Goal: Information Seeking & Learning: Find specific fact

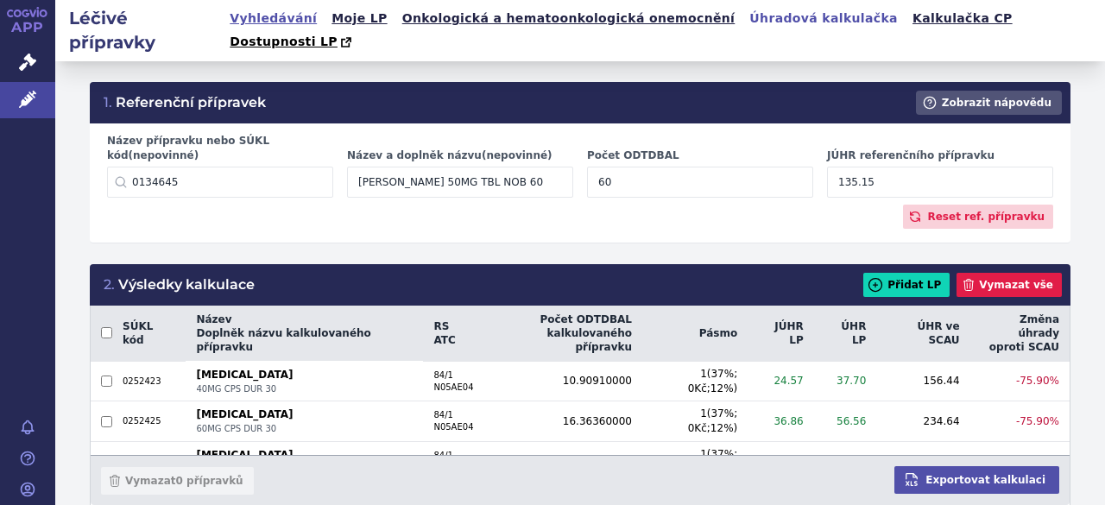
click at [280, 16] on link "Vyhledávání" at bounding box center [273, 18] width 98 height 23
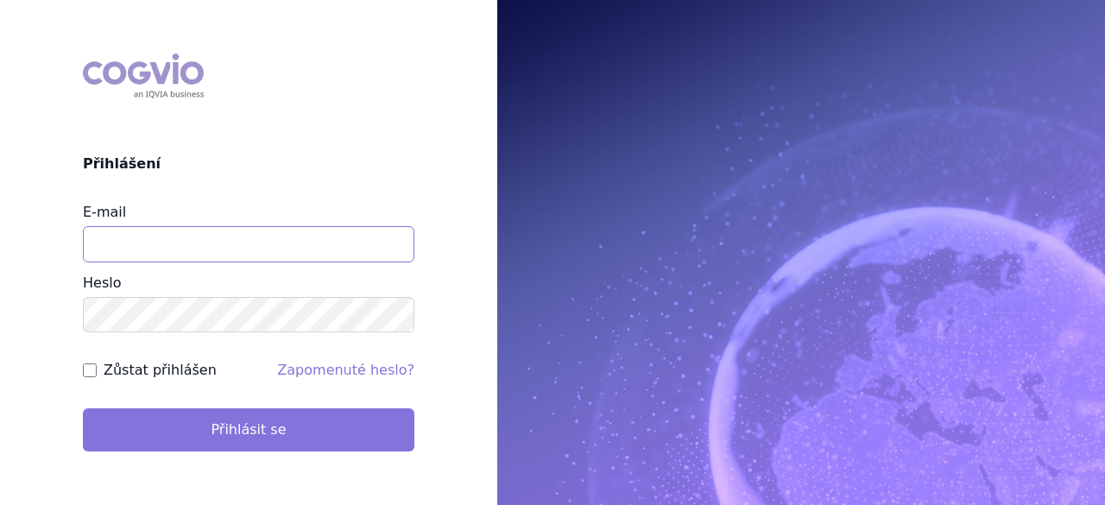
type input "[PERSON_NAME][EMAIL_ADDRESS][DOMAIN_NAME]"
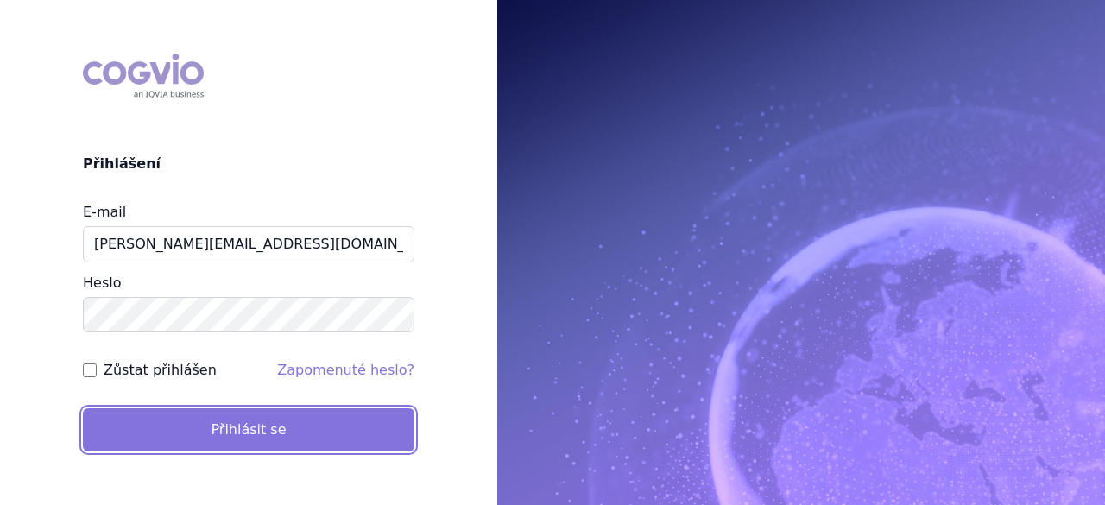
click at [251, 429] on button "Přihlásit se" at bounding box center [248, 429] width 331 height 43
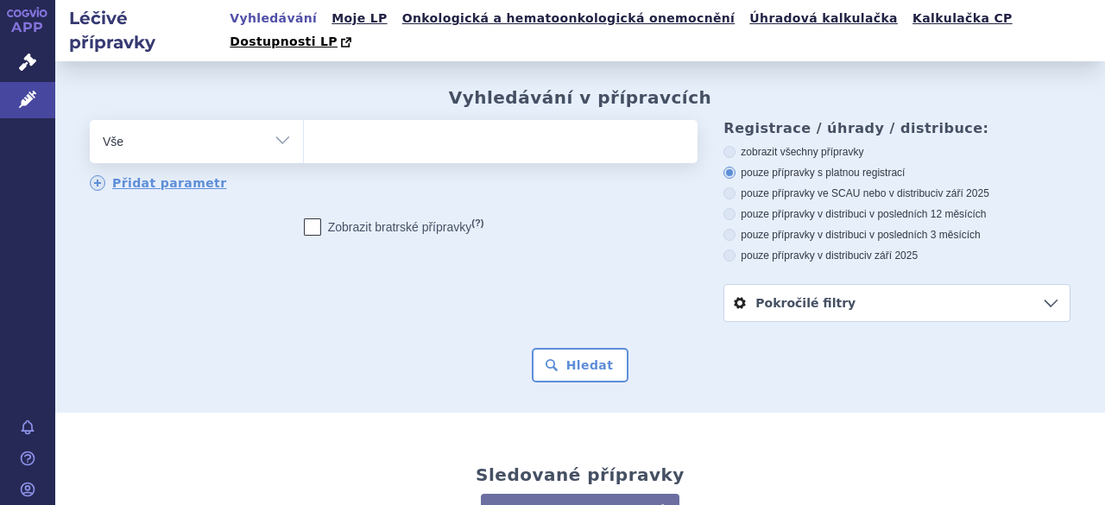
click at [343, 120] on ul at bounding box center [498, 138] width 389 height 36
click at [304, 119] on select at bounding box center [303, 140] width 1 height 43
type input "lu"
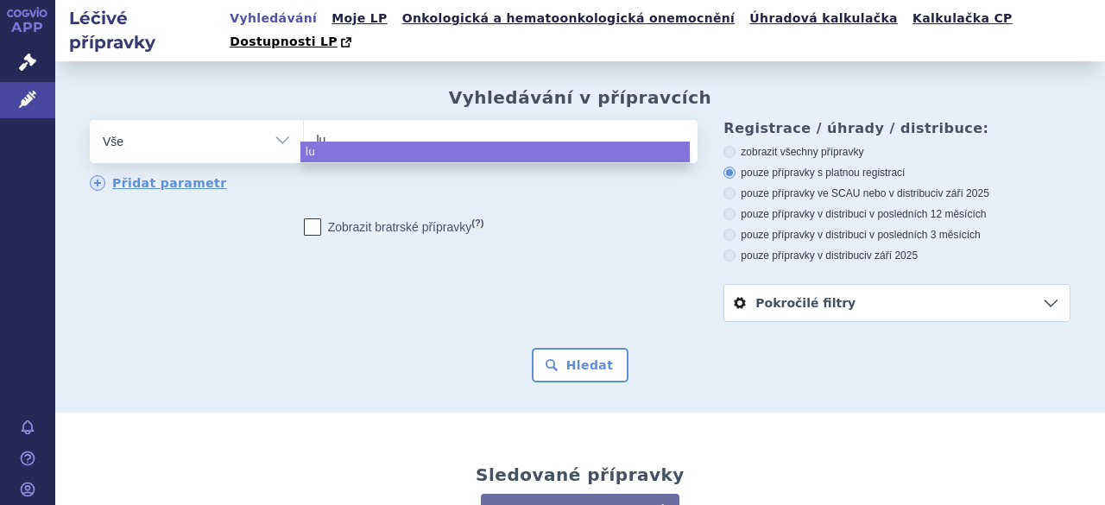
type input "lur"
type input "lura"
type input "lurad"
type input "lura"
type input "lurasi"
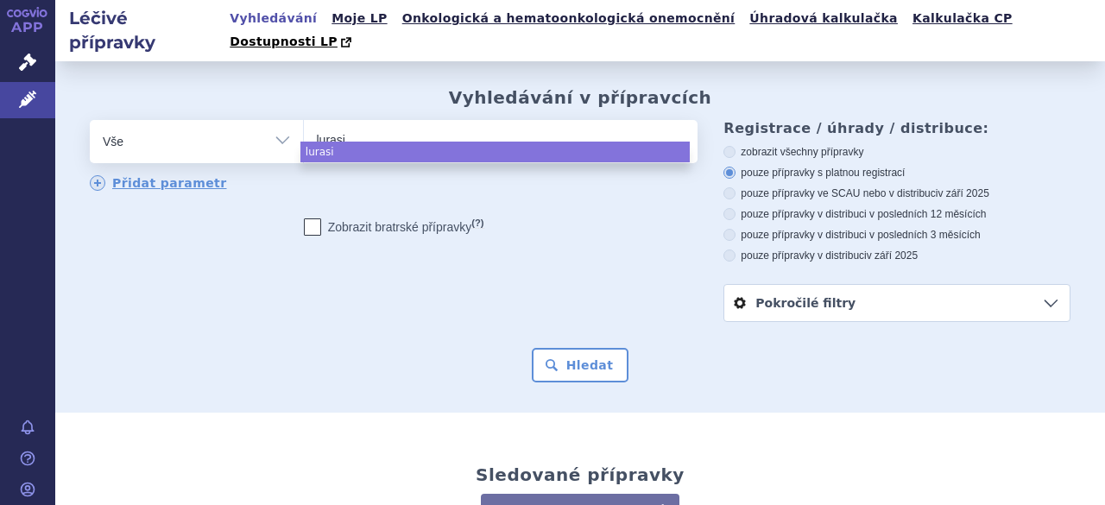
type input "lurasin"
type input "lurasi"
type input "lurasio"
type input "lurasi"
type input "lurasido"
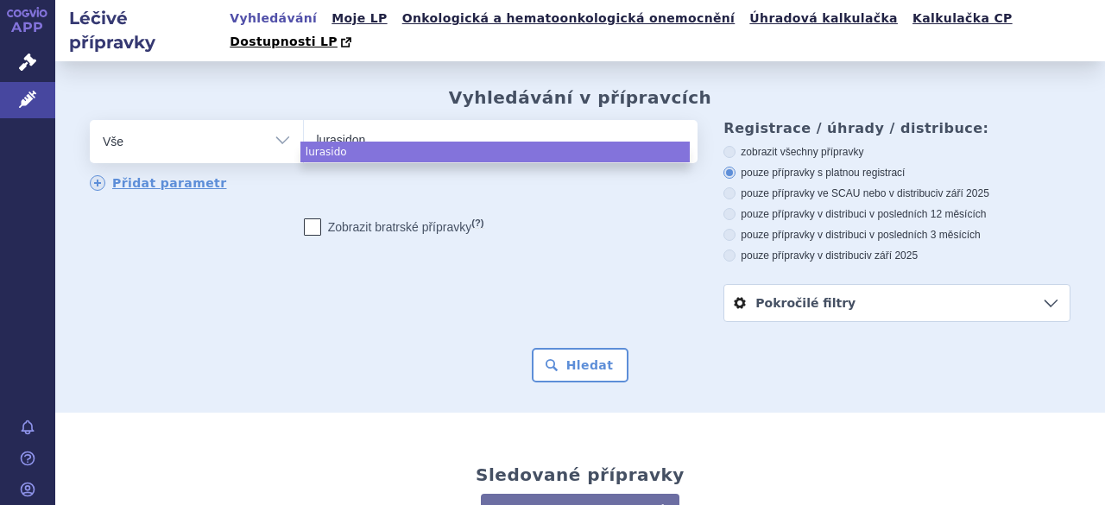
type input "lurasidone"
select select "lurasidone"
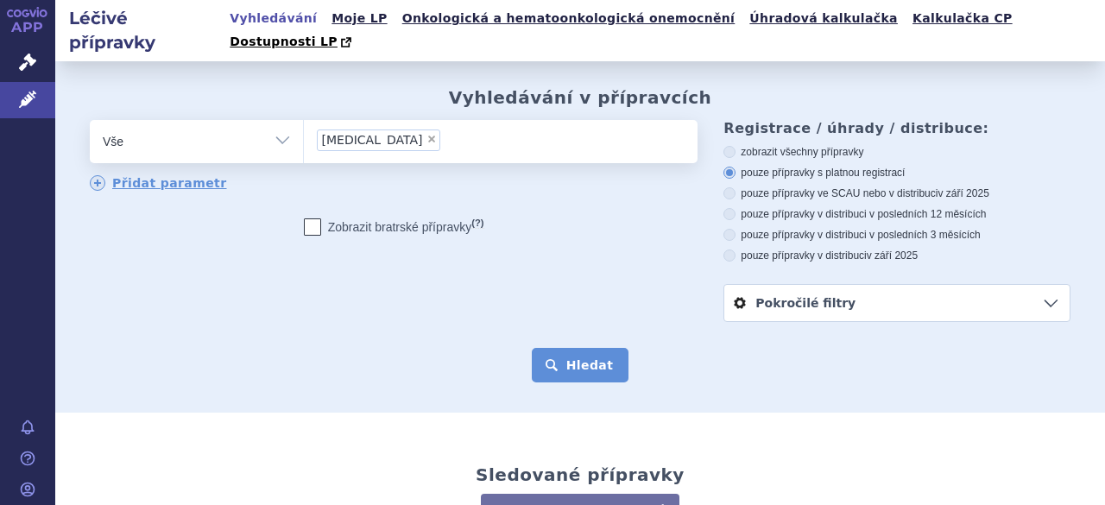
click at [560, 348] on button "Hledat" at bounding box center [581, 365] width 98 height 35
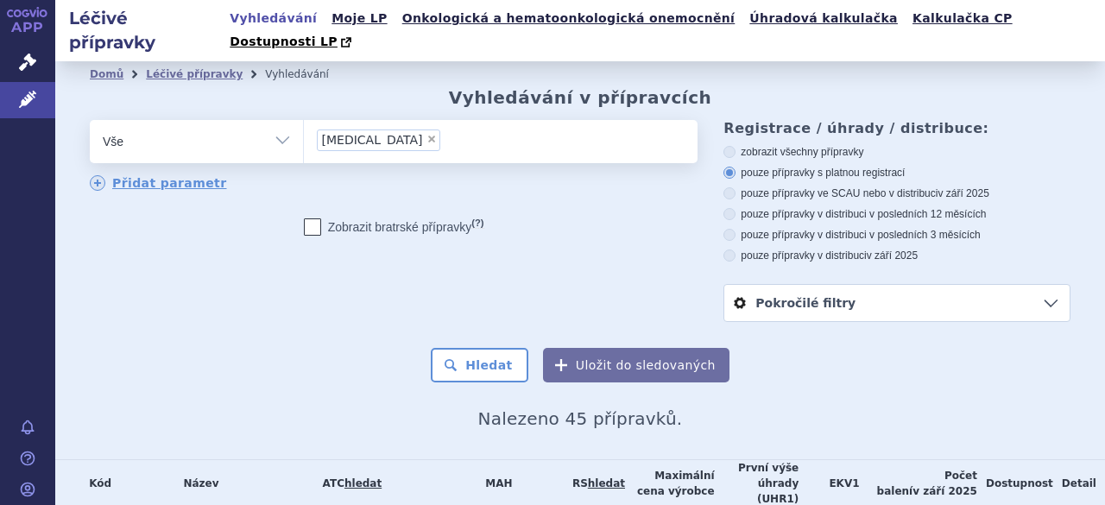
click at [278, 120] on select "Vše Přípravek/SUKL kód MAH VPOIS ATC/Aktivní látka Léková forma Síla" at bounding box center [196, 139] width 213 height 39
click at [426, 134] on span "×" at bounding box center [431, 139] width 10 height 10
click at [304, 119] on select "lurasidone" at bounding box center [303, 140] width 1 height 43
select select
type input "lu"
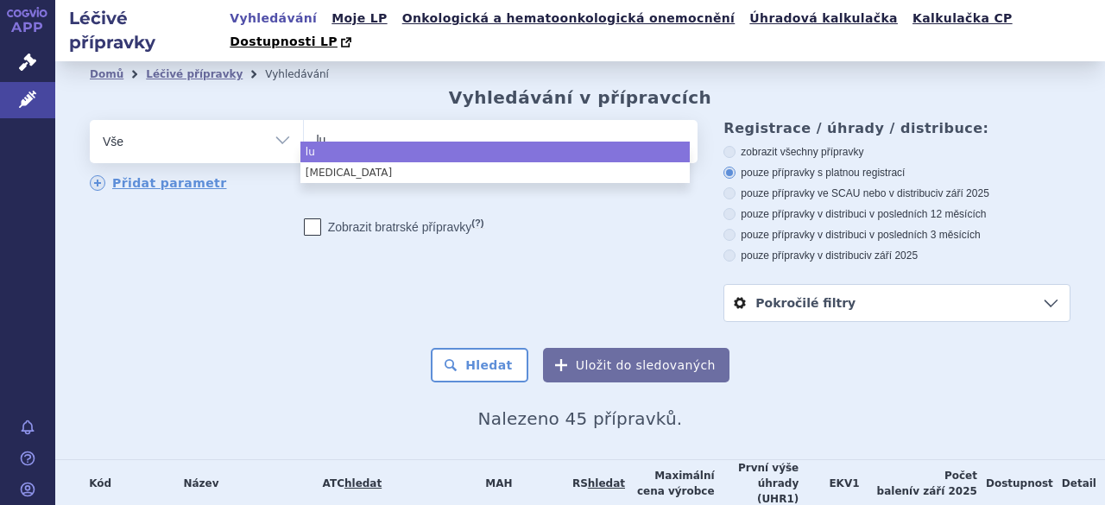
type input "luc"
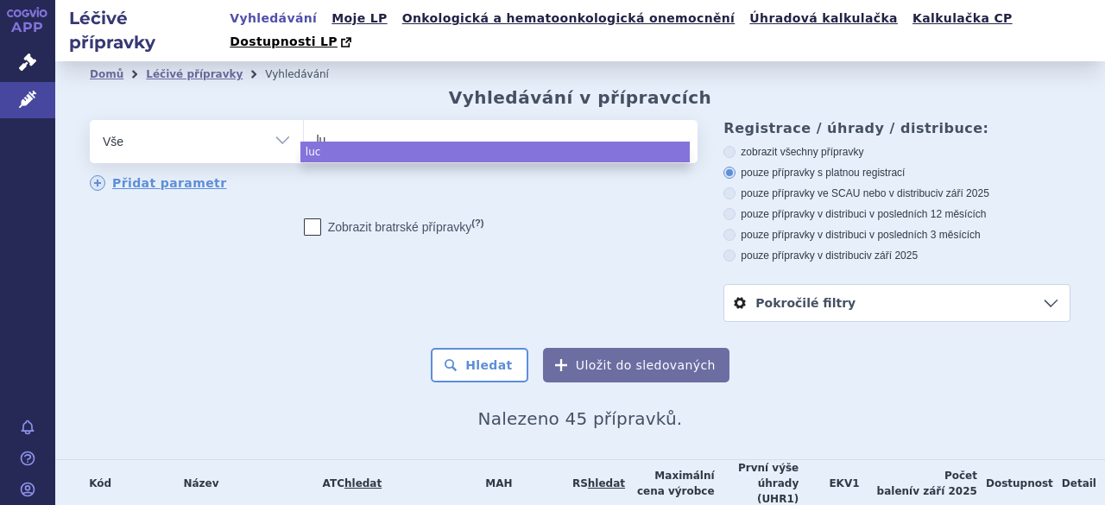
type input "lur"
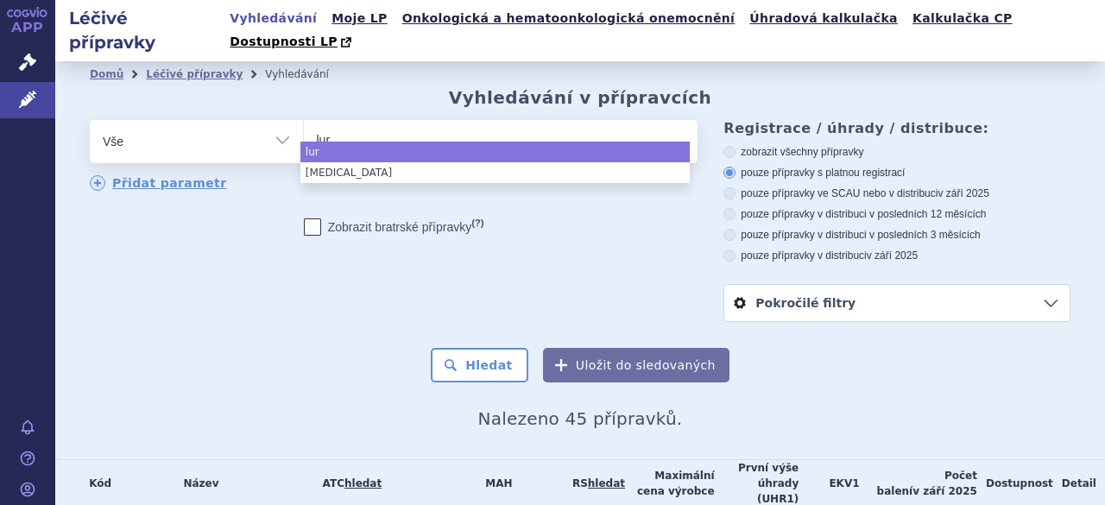
type input "lura"
type input "lurad"
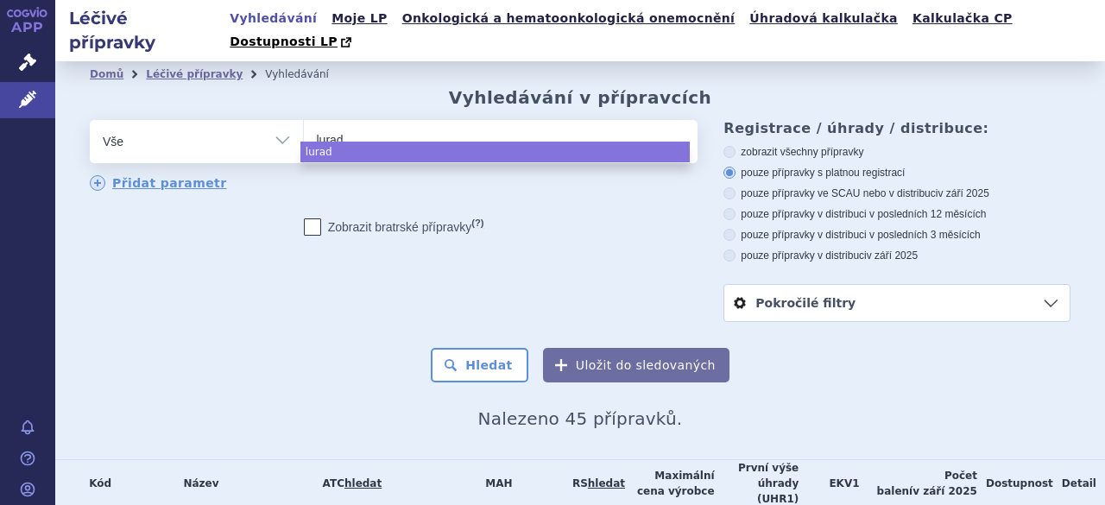
type input "lura"
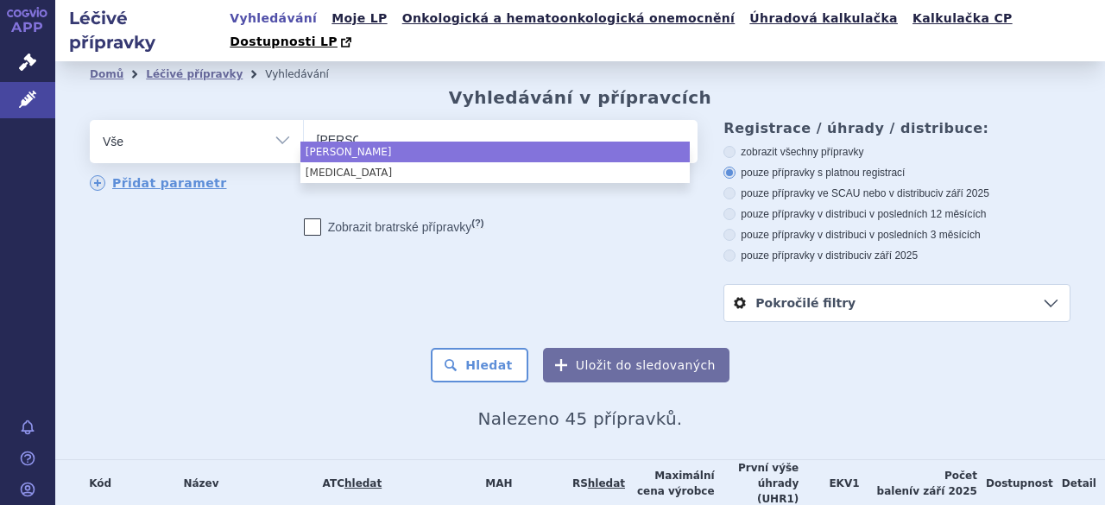
type input "lur"
type input "lura"
type input "lurasi"
type input "lurasido"
type input "lurasidone"
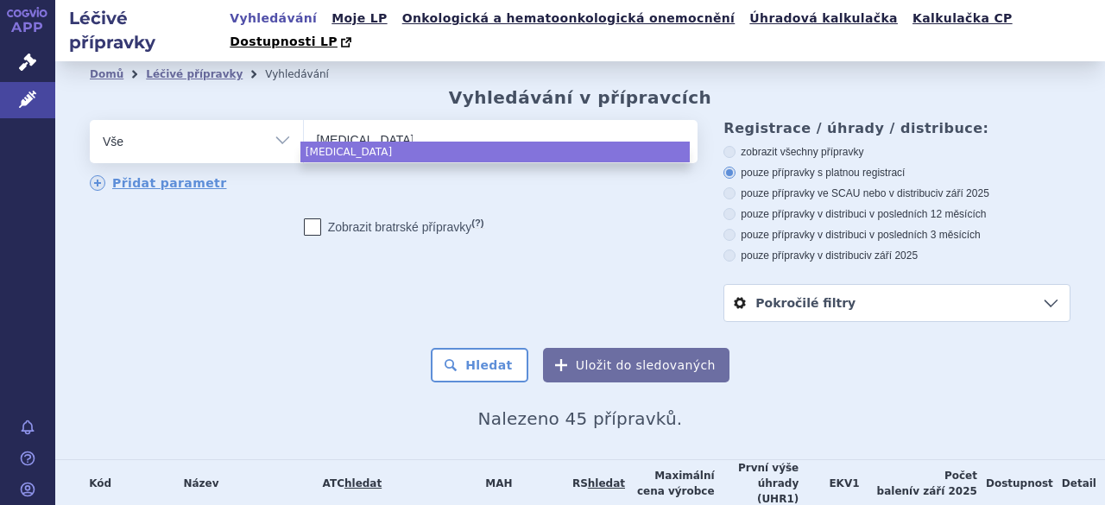
select select "lurasidone"
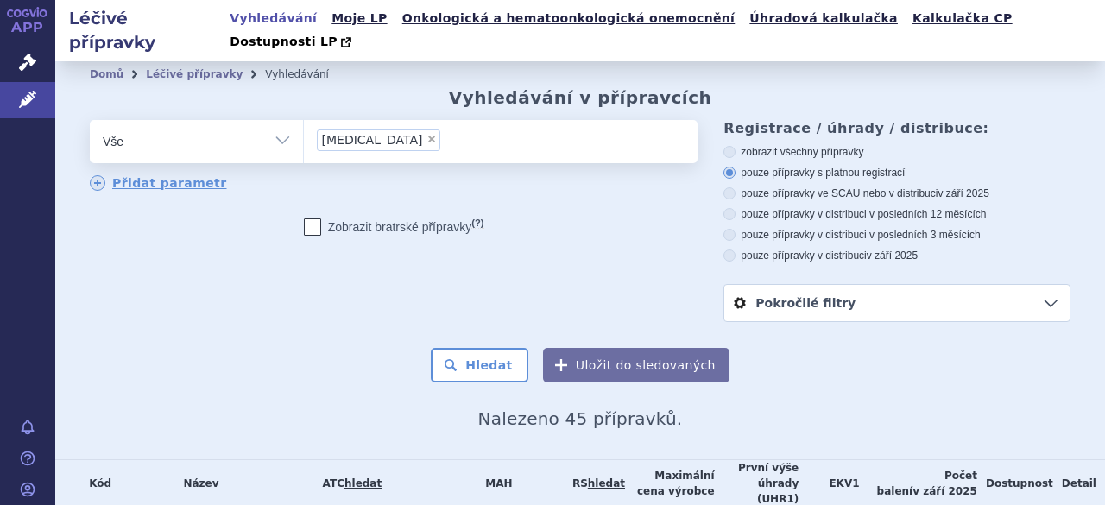
select select
type input "lurasidone"
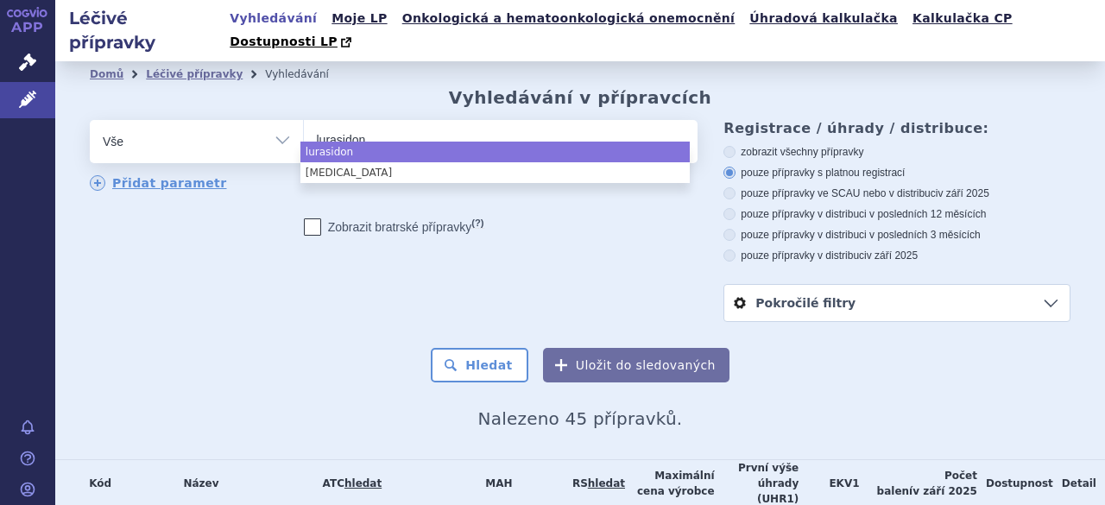
type input "lurasidon"
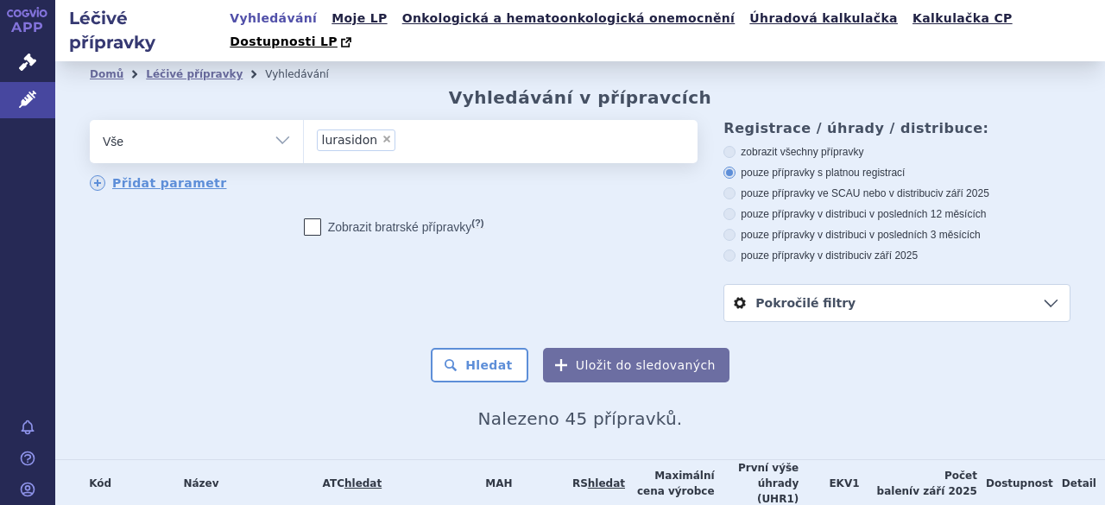
select select "lurasidon"
click at [475, 348] on button "Hledat" at bounding box center [480, 365] width 98 height 35
click at [381, 134] on span "×" at bounding box center [386, 139] width 10 height 10
click at [304, 119] on select "lurasidon" at bounding box center [303, 140] width 1 height 43
select select
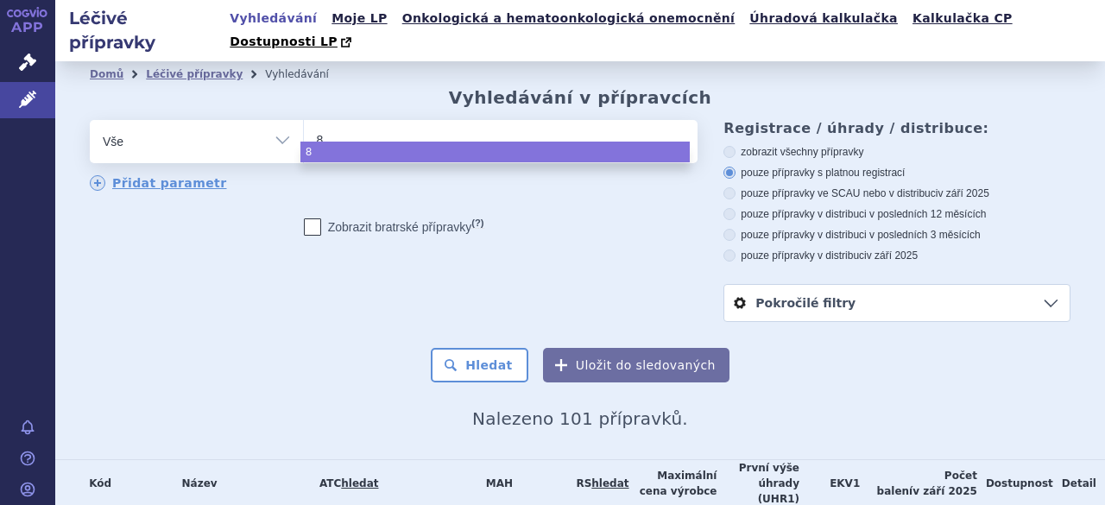
type input "84"
type input "84/"
type input "84/1"
select select "84/1"
click at [280, 120] on select "Vše Přípravek/SUKL kód MAH VPOIS ATC/Aktivní látka Léková forma Síla" at bounding box center [196, 139] width 213 height 39
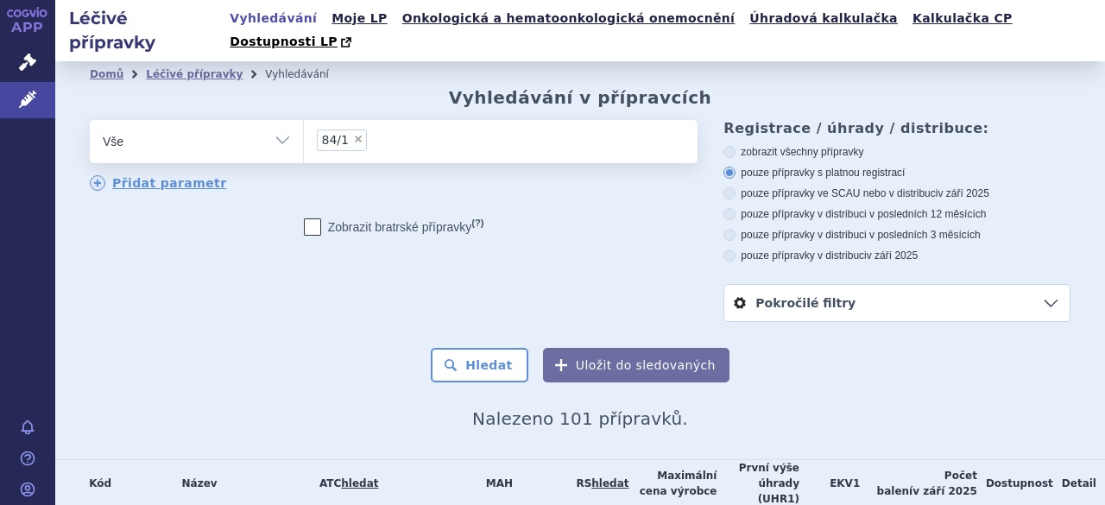
click at [280, 120] on select "Vše Přípravek/SUKL kód MAH VPOIS ATC/Aktivní látka Léková forma Síla" at bounding box center [196, 139] width 213 height 39
select select "filter-reference-group"
click at [90, 120] on select "Vše Přípravek/SUKL kód MAH VPOIS ATC/Aktivní látka Léková forma Síla" at bounding box center [196, 139] width 213 height 39
click at [331, 120] on ul at bounding box center [498, 138] width 389 height 36
click at [304, 119] on select at bounding box center [303, 140] width 1 height 43
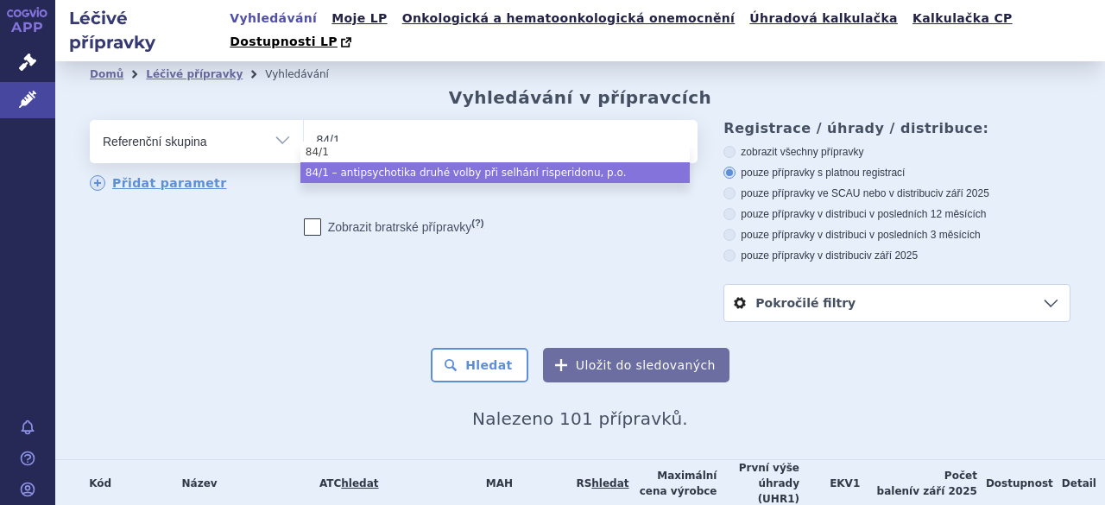
type input "84/1"
select select "8487b950-fc36-4d5e-9e10-ae77487c7765"
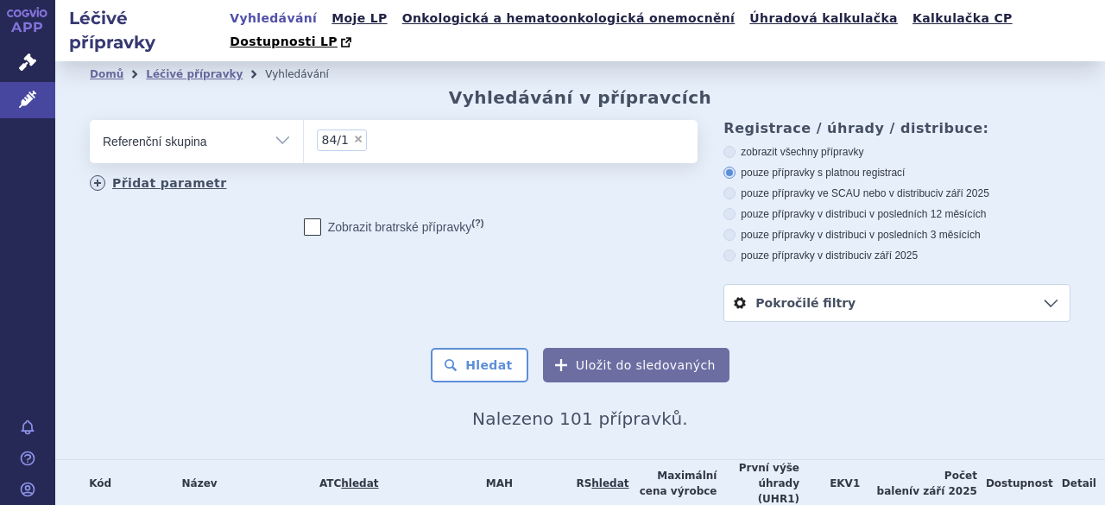
click at [170, 175] on link "Přidat parametr" at bounding box center [158, 183] width 137 height 16
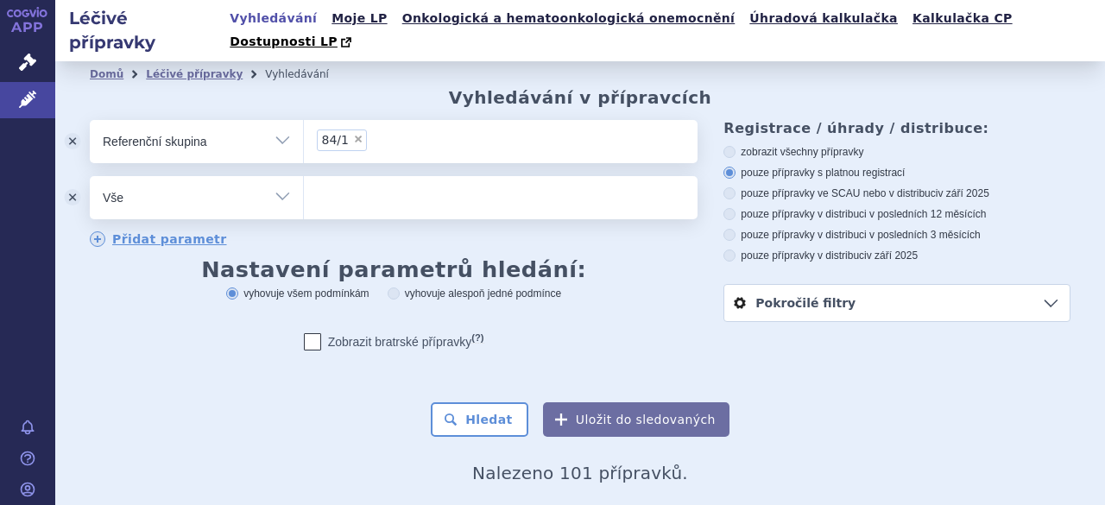
click at [270, 176] on select "Vše Přípravek/SUKL kód MAH VPOIS ATC/Aktivní látka Léková forma Síla" at bounding box center [196, 195] width 213 height 39
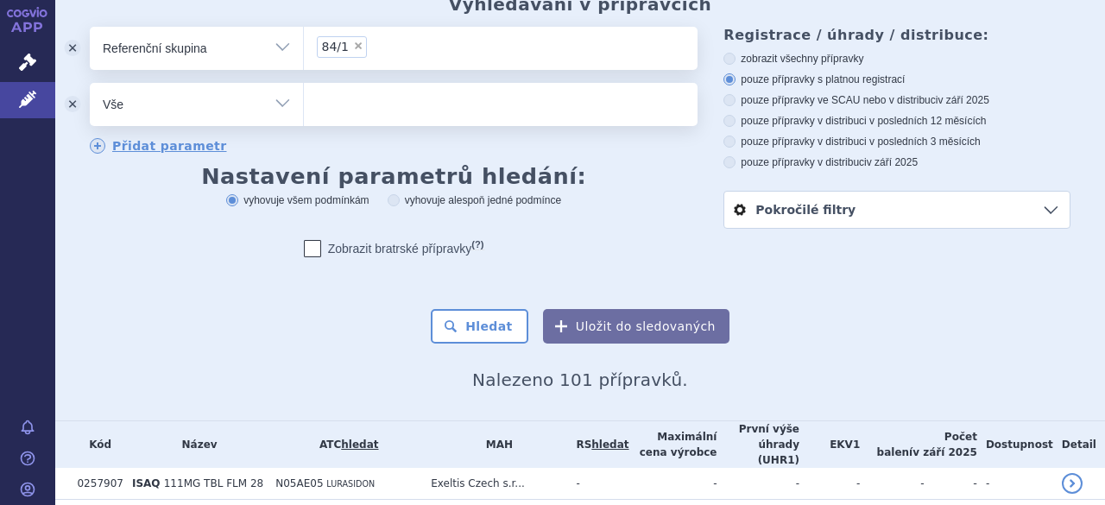
scroll to position [86, 0]
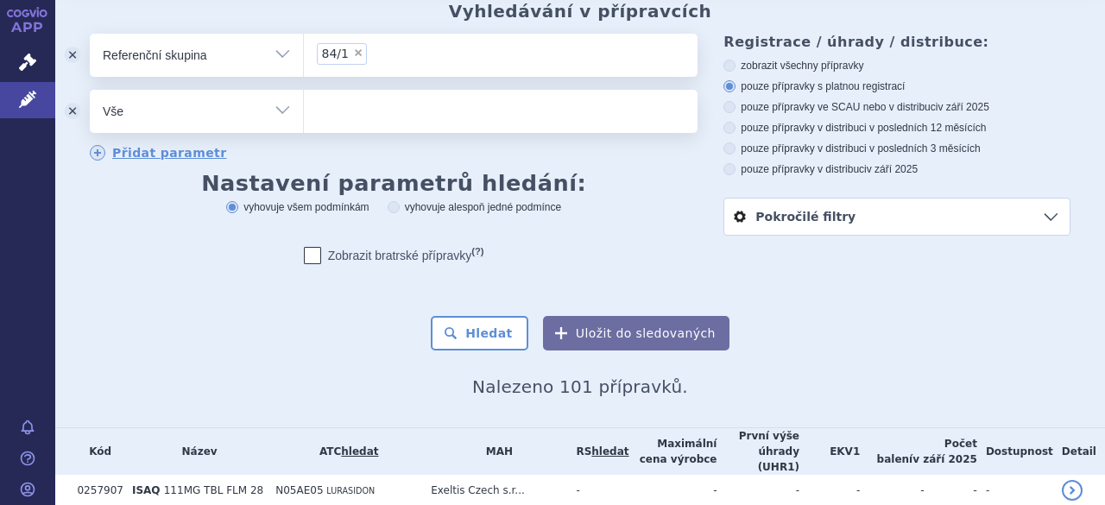
click at [271, 90] on select "Vše Přípravek/SUKL kód MAH VPOIS ATC/Aktivní látka Léková forma Síla" at bounding box center [196, 109] width 213 height 39
click at [363, 146] on div "odstranit Vše Přípravek/SUKL kód MAH VPOIS ATC/Aktivní látka" at bounding box center [394, 162] width 608 height 256
click at [725, 101] on icon at bounding box center [729, 107] width 12 height 12
click at [725, 104] on input "pouze přípravky ve SCAU nebo v distribuci v září 2025" at bounding box center [730, 109] width 11 height 11
radio input "true"
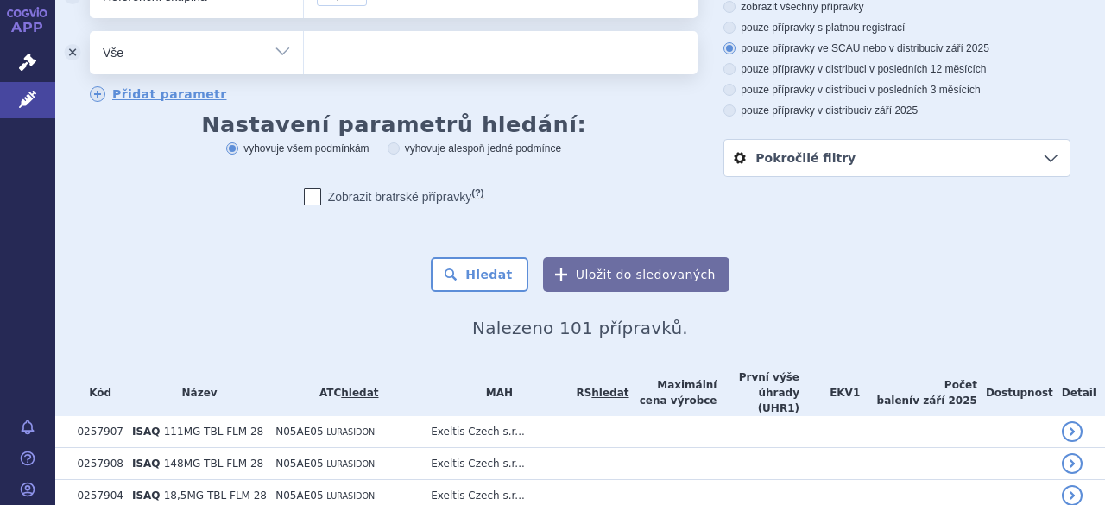
scroll to position [173, 0]
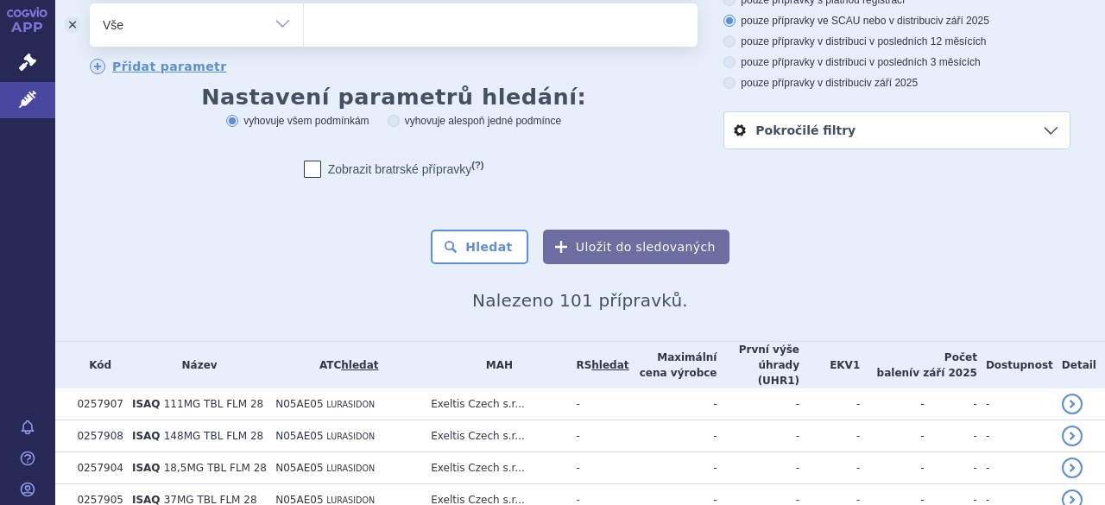
click at [1026, 112] on link "Pokročilé filtry" at bounding box center [896, 130] width 345 height 36
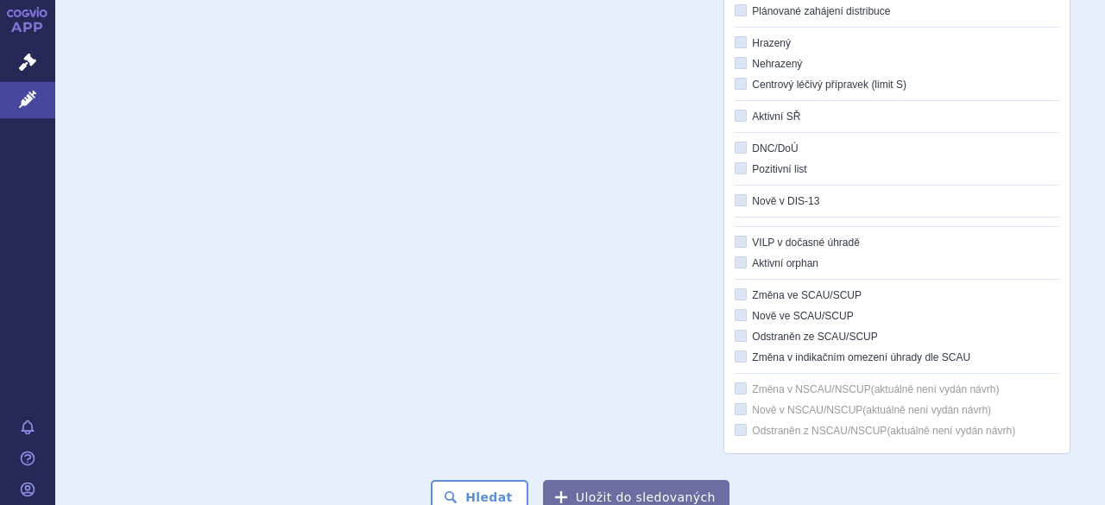
scroll to position [431, 0]
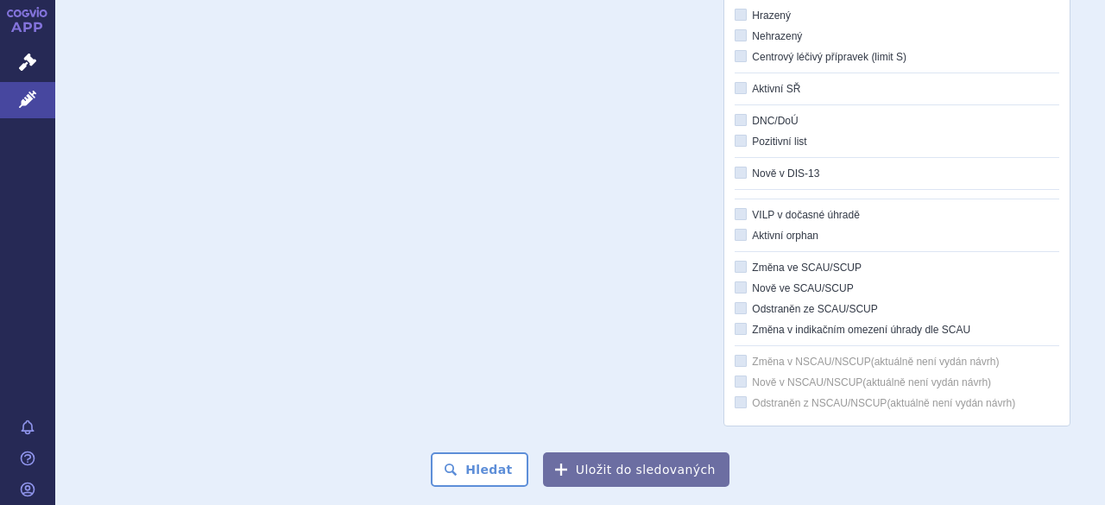
click at [734, 323] on icon at bounding box center [740, 329] width 12 height 12
click at [736, 324] on input "Změna v indikačním omezení úhrady dle SCAU" at bounding box center [741, 329] width 11 height 11
checkbox input "true"
click at [487, 452] on button "Hledat" at bounding box center [480, 469] width 98 height 35
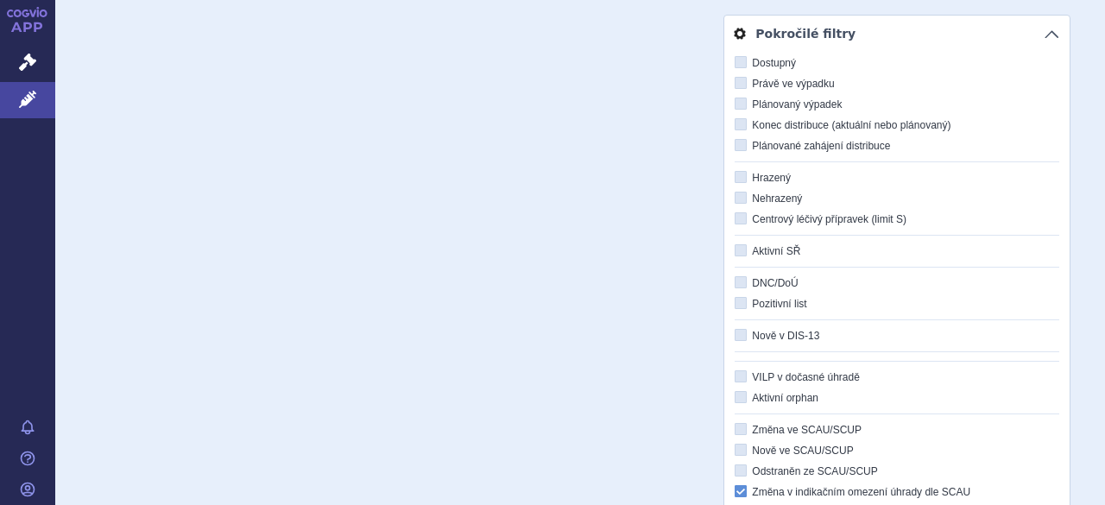
scroll to position [518, 0]
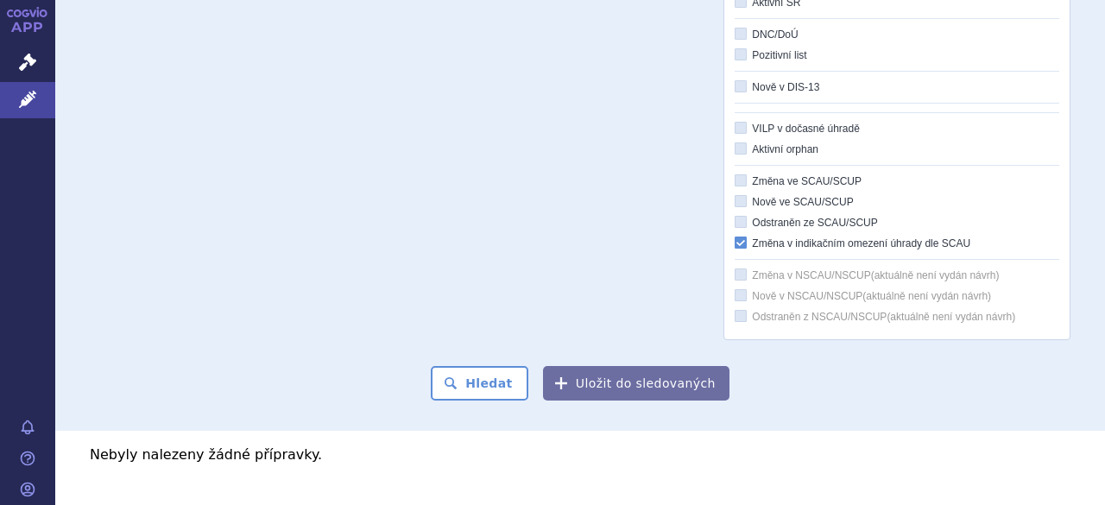
click at [734, 236] on icon at bounding box center [740, 242] width 12 height 12
click at [736, 238] on input "Změna v indikačním omezení úhrady dle SCAU" at bounding box center [741, 243] width 11 height 11
checkbox input "false"
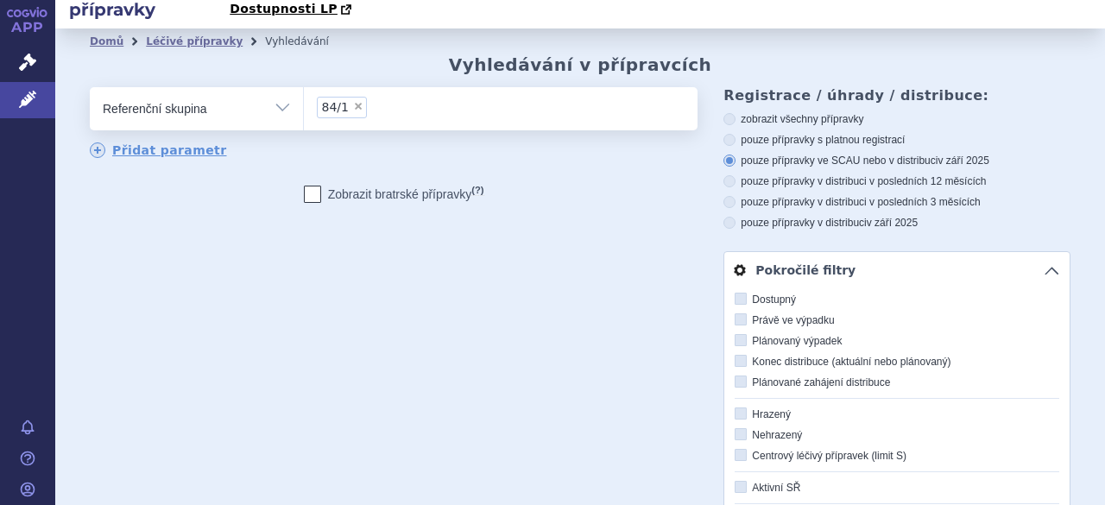
scroll to position [0, 0]
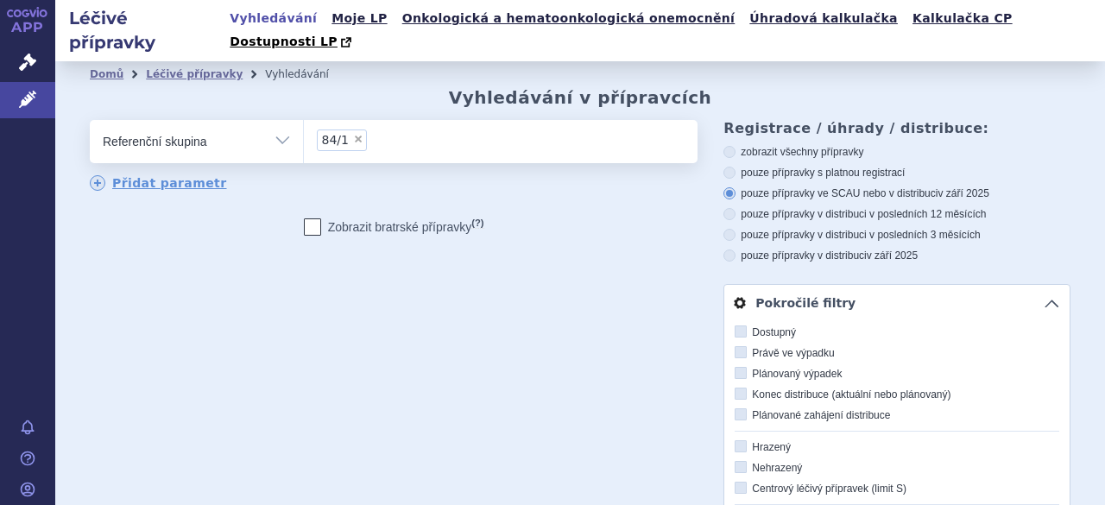
click at [740, 325] on label "Dostupný" at bounding box center [896, 332] width 324 height 14
click at [740, 327] on input "Dostupný" at bounding box center [741, 332] width 11 height 11
checkbox input "true"
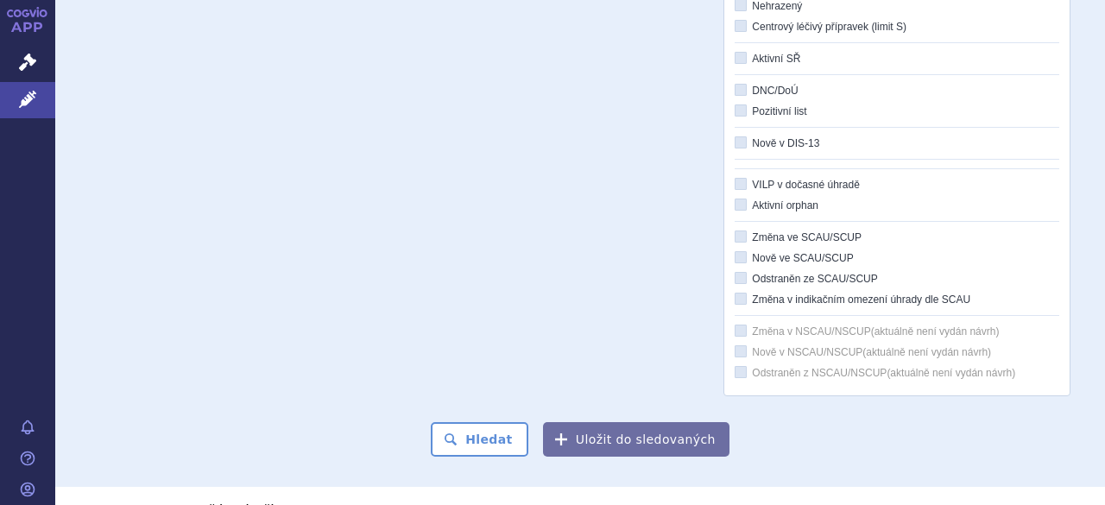
scroll to position [538, 0]
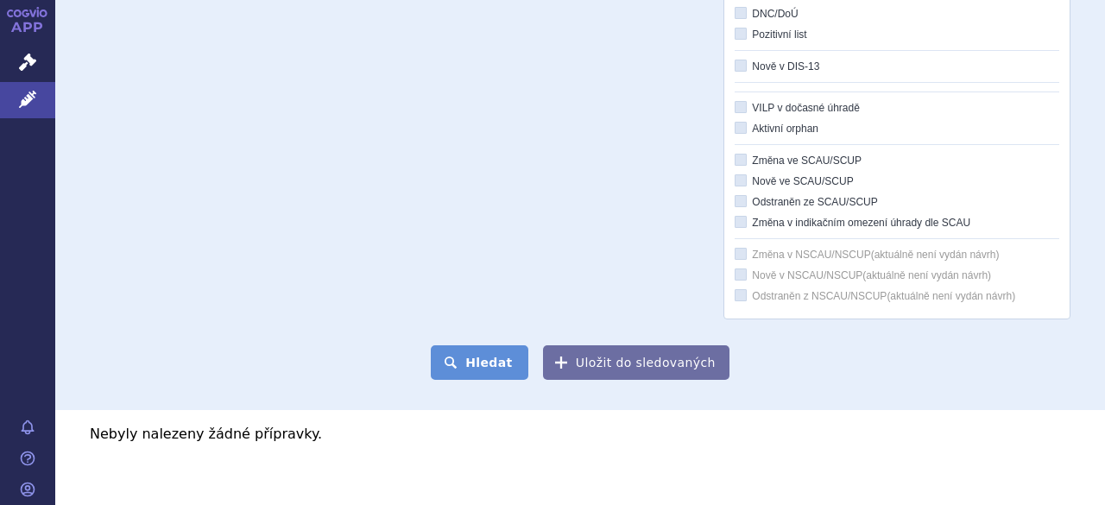
click at [479, 345] on button "Hledat" at bounding box center [480, 362] width 98 height 35
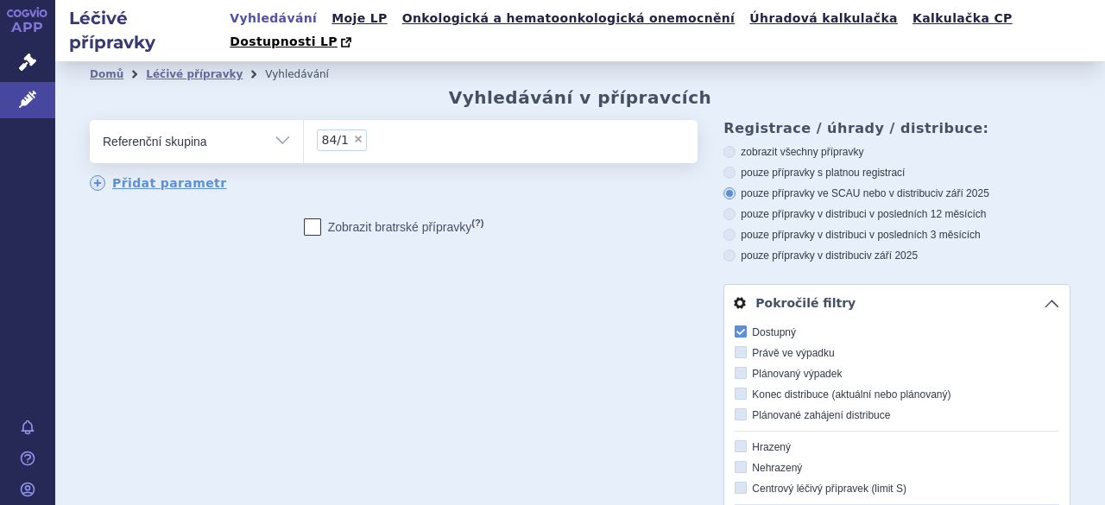
click at [734, 325] on icon at bounding box center [740, 331] width 12 height 12
click at [736, 327] on input "Dostupný" at bounding box center [741, 332] width 11 height 11
checkbox input "false"
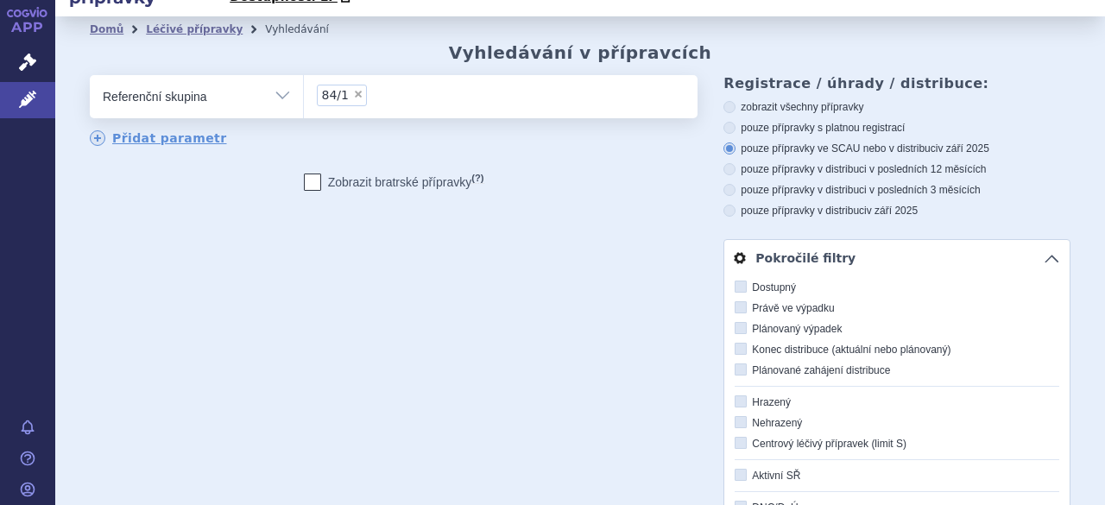
scroll to position [431, 0]
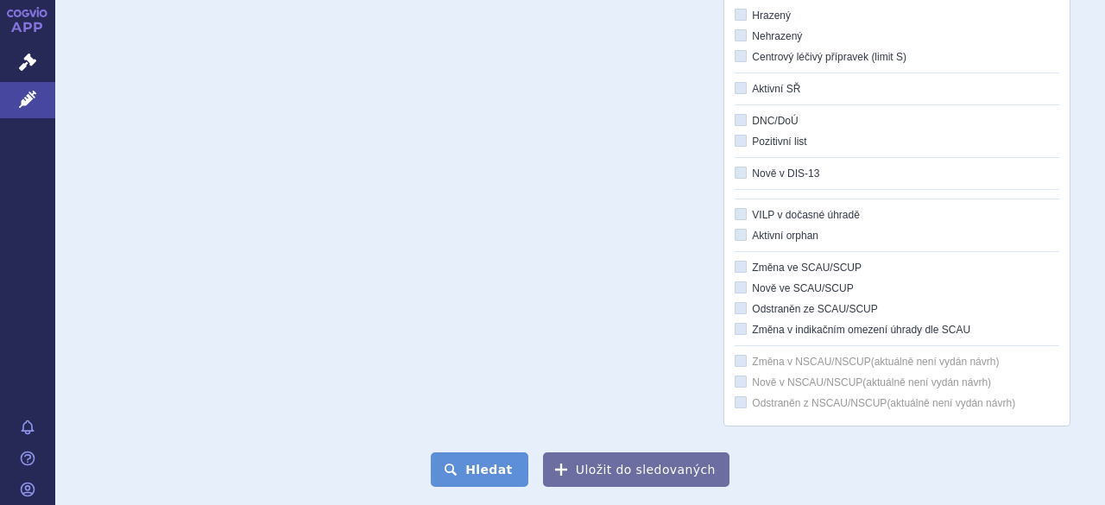
click at [487, 452] on button "Hledat" at bounding box center [480, 469] width 98 height 35
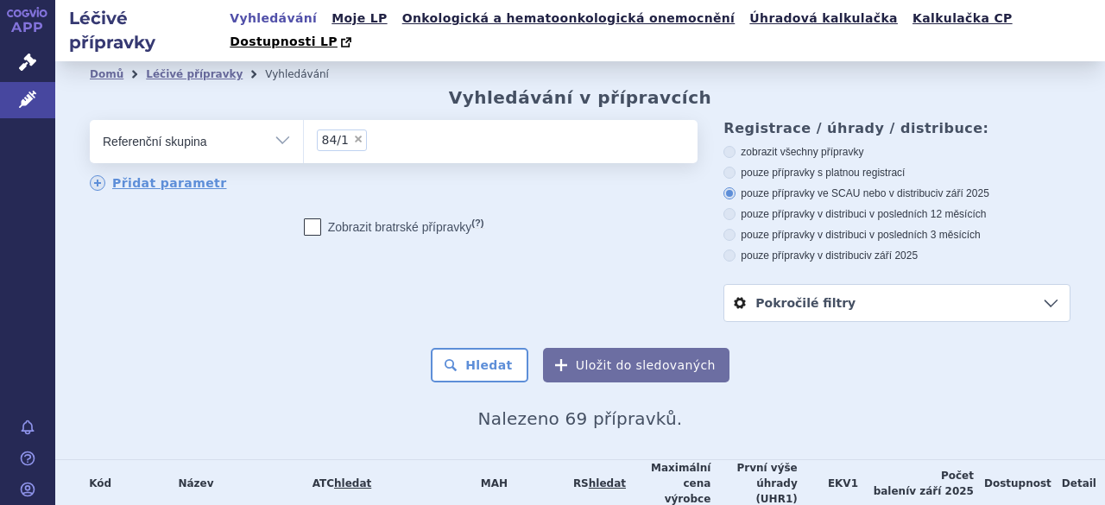
click at [280, 20] on link "Vyhledávání" at bounding box center [273, 18] width 98 height 23
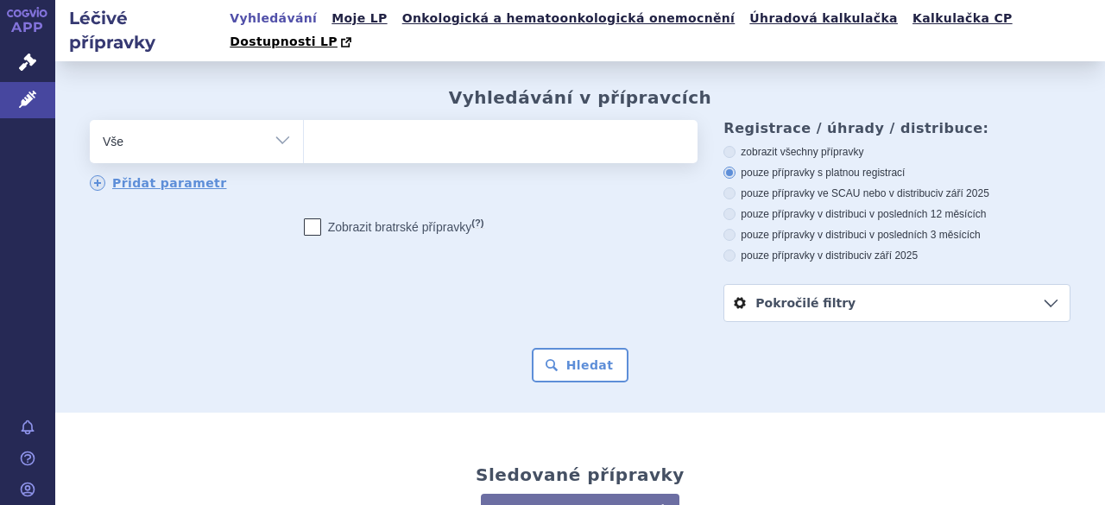
click at [339, 120] on ul at bounding box center [498, 138] width 389 height 36
click at [304, 119] on select at bounding box center [303, 140] width 1 height 43
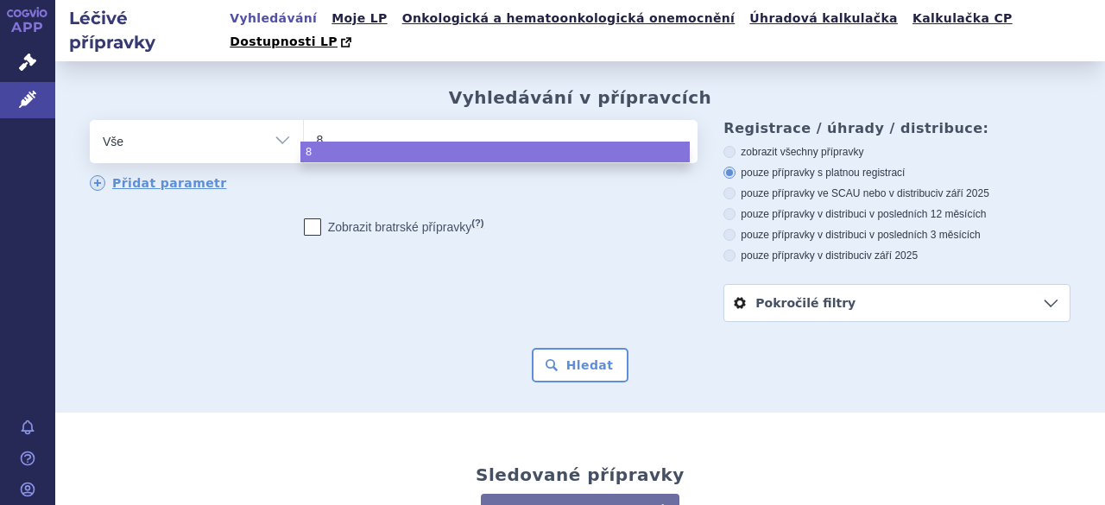
type input "84"
type input "84/"
type input "84/1"
select select "84/1"
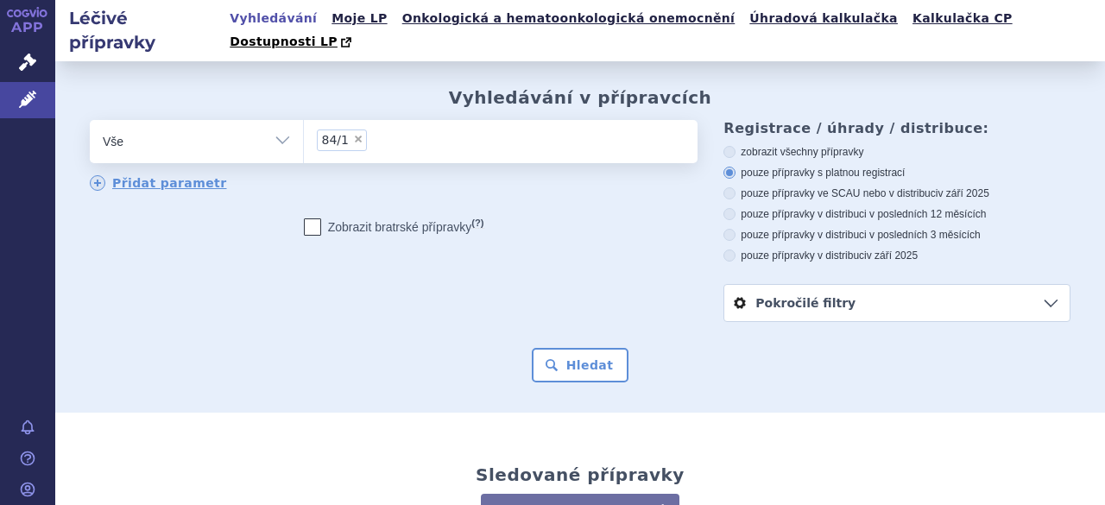
click at [281, 120] on select "Vše Přípravek/SUKL kód MAH VPOIS ATC/Aktivní látka Léková forma Síla" at bounding box center [196, 139] width 213 height 39
click at [282, 120] on select "Vše Přípravek/SUKL kód MAH VPOIS ATC/Aktivní látka Léková forma Síla" at bounding box center [196, 139] width 213 height 39
select select "filter-reference-group"
click at [90, 120] on select "Vše Přípravek/SUKL kód MAH VPOIS ATC/Aktivní látka Léková forma Síla" at bounding box center [196, 139] width 213 height 39
click at [342, 120] on ul at bounding box center [498, 138] width 389 height 36
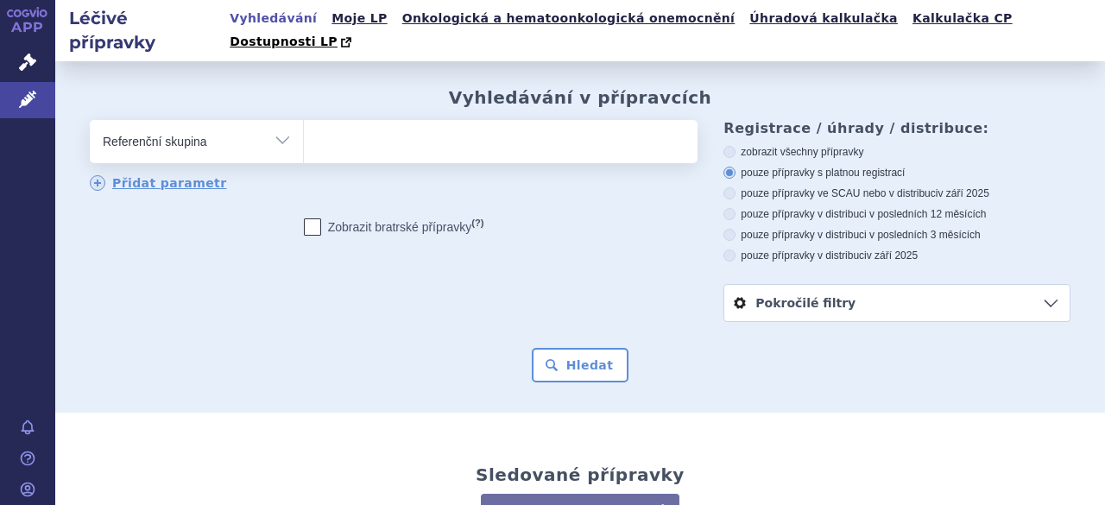
click at [304, 119] on select at bounding box center [303, 140] width 1 height 43
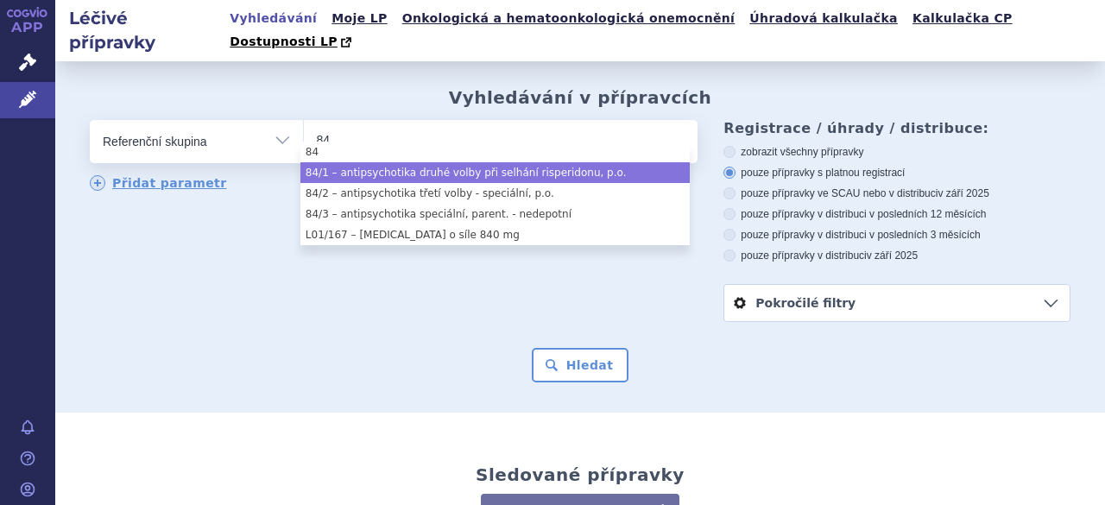
type input "84"
select select "8487b950-fc36-4d5e-9e10-ae77487c7765"
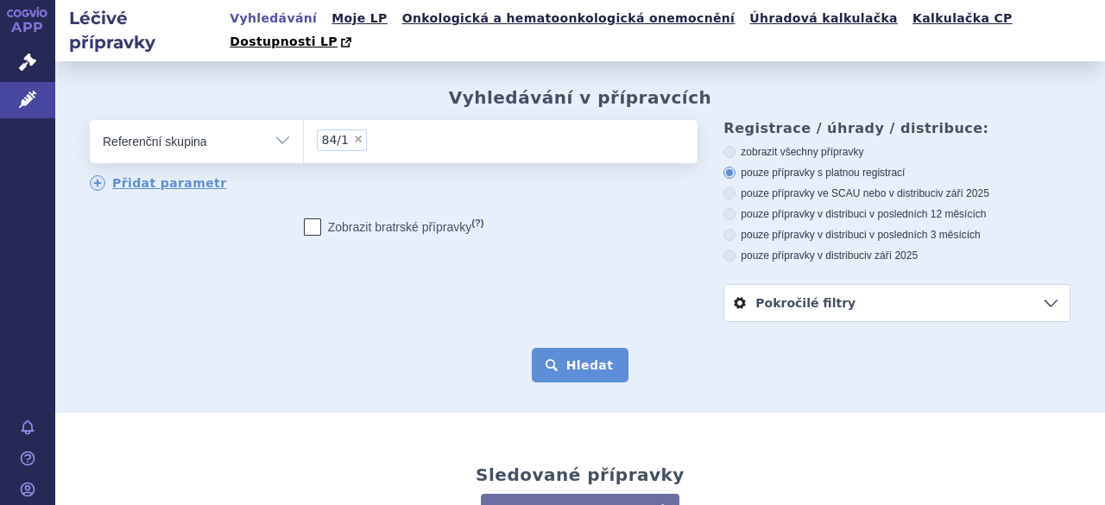
click at [582, 348] on button "Hledat" at bounding box center [581, 365] width 98 height 35
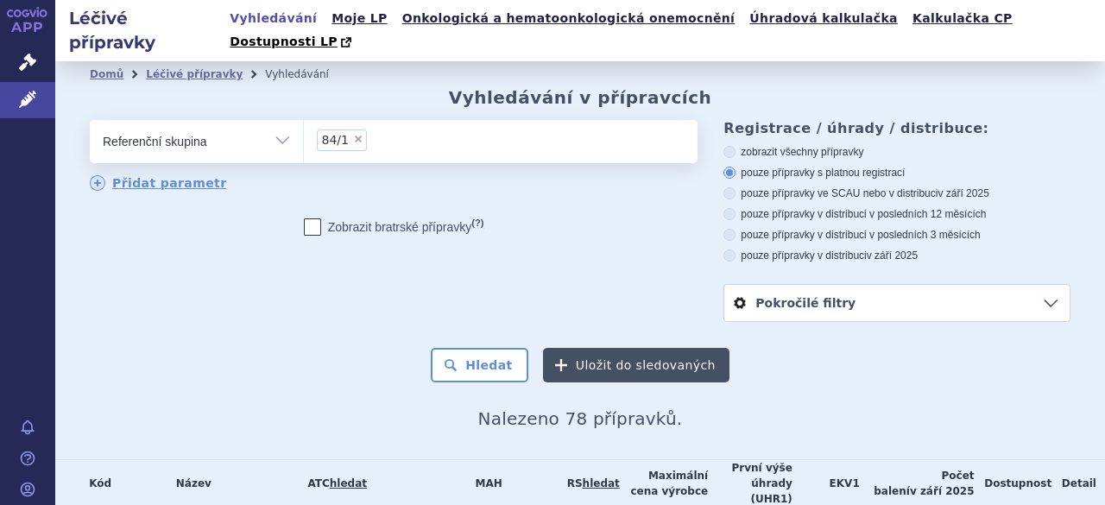
click at [632, 348] on button "Uložit do sledovaných" at bounding box center [636, 365] width 186 height 35
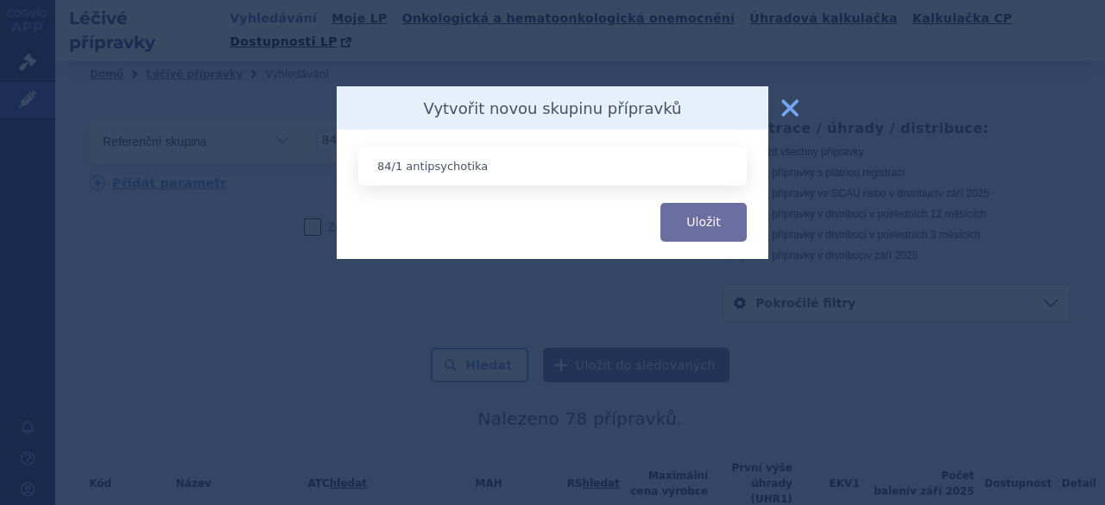
type input "84/1 antipsychotika"
click at [660, 203] on button "Uložit" at bounding box center [703, 222] width 86 height 39
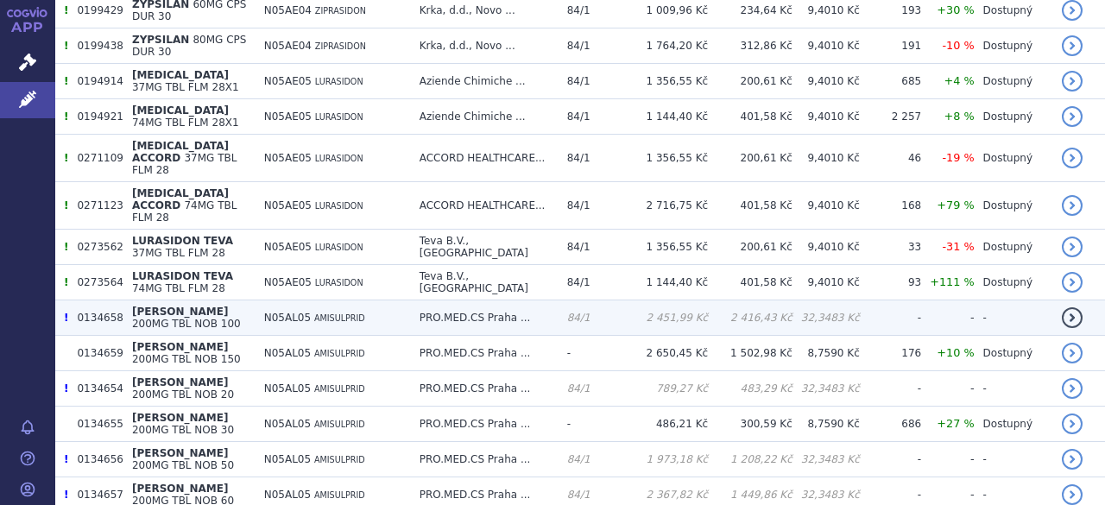
scroll to position [259, 0]
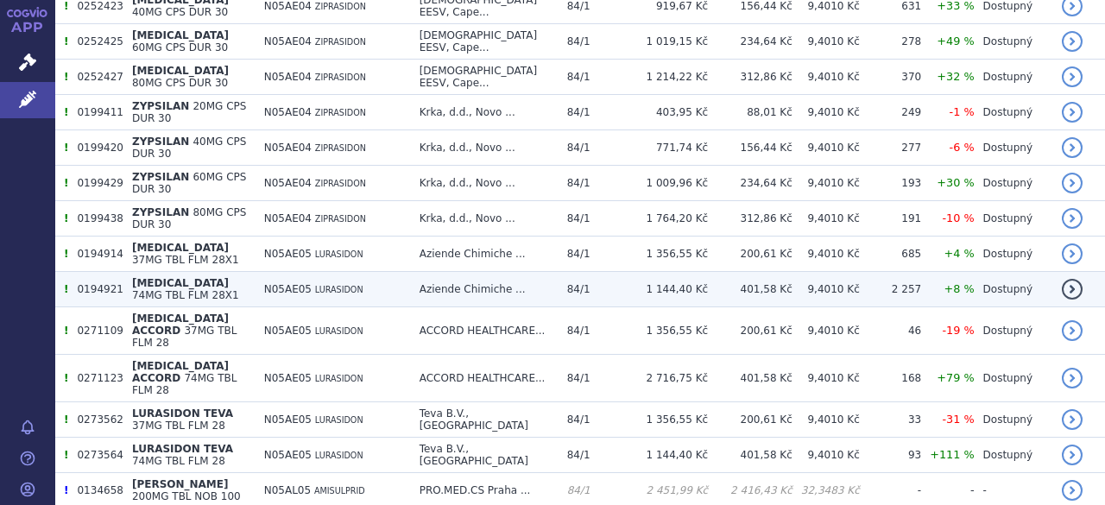
click at [222, 289] on span "74MG TBL FLM 28X1" at bounding box center [185, 295] width 107 height 12
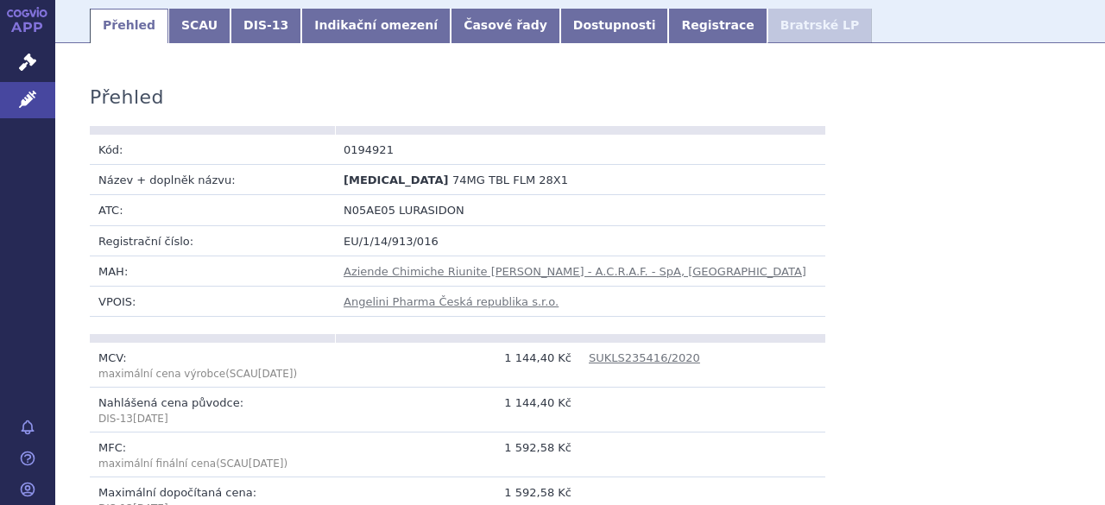
scroll to position [431, 0]
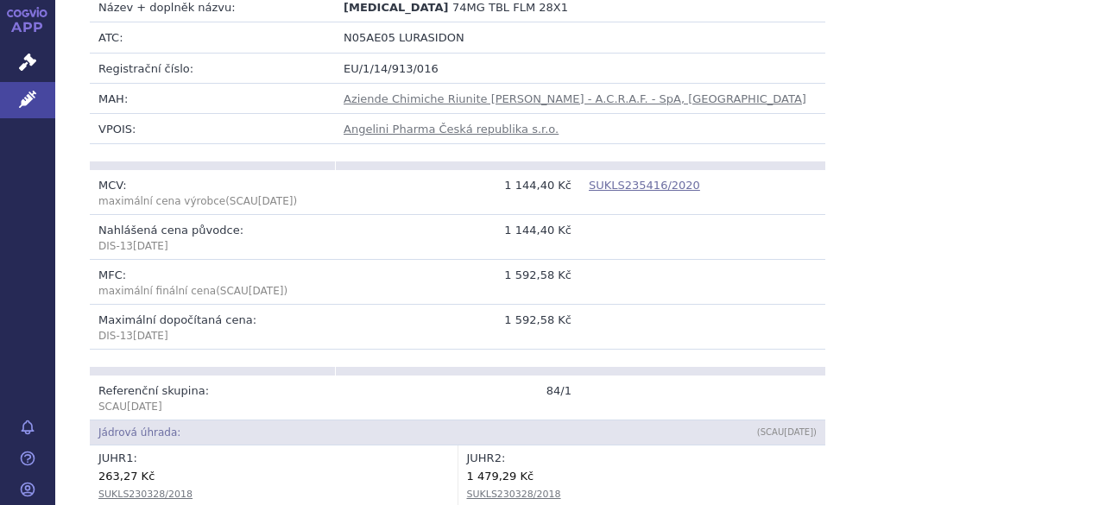
click at [644, 179] on link "SUKLS235416/2020" at bounding box center [644, 185] width 111 height 13
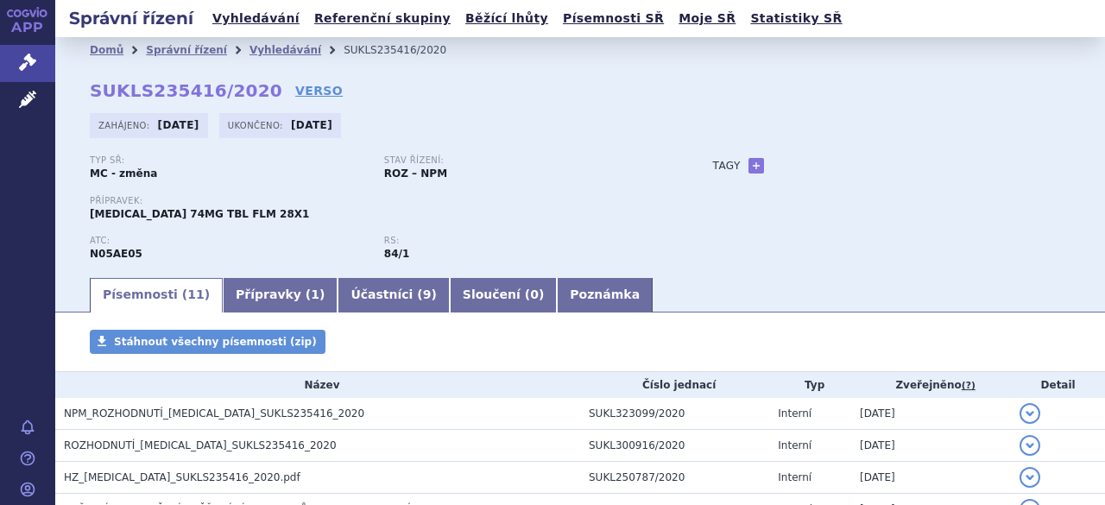
scroll to position [345, 0]
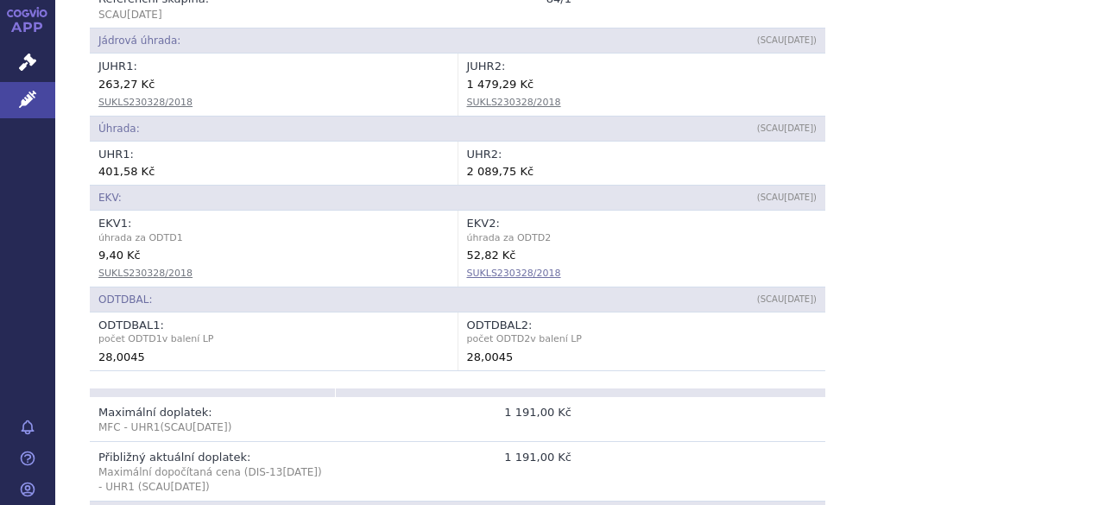
scroll to position [826, 0]
click at [499, 265] on link "SUKLS230328/2018" at bounding box center [514, 270] width 94 height 11
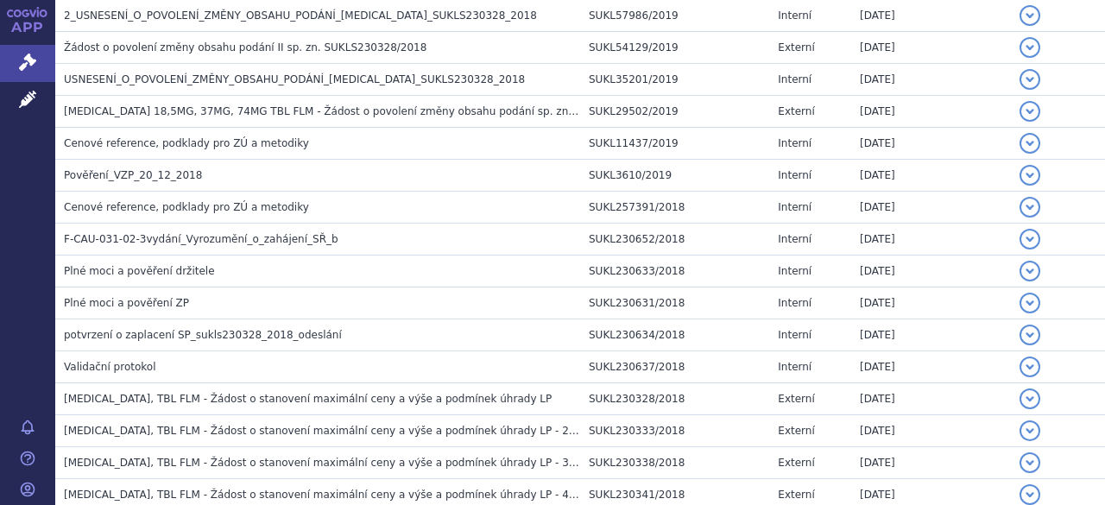
scroll to position [1595, 0]
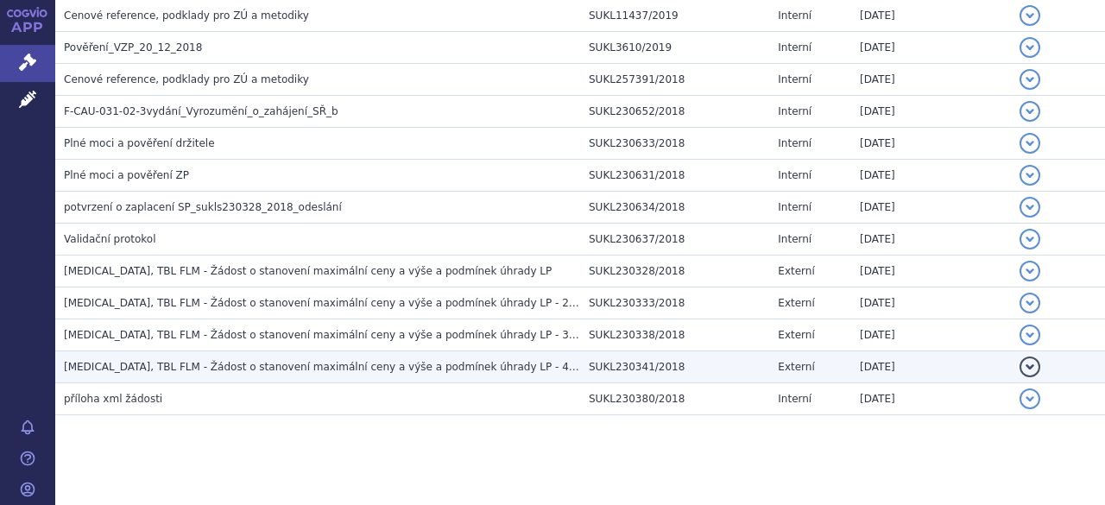
click at [228, 361] on span "[MEDICAL_DATA], TBL FLM - Žádost o stanovení maximální ceny a výše a podmínek ú…" at bounding box center [330, 367] width 532 height 12
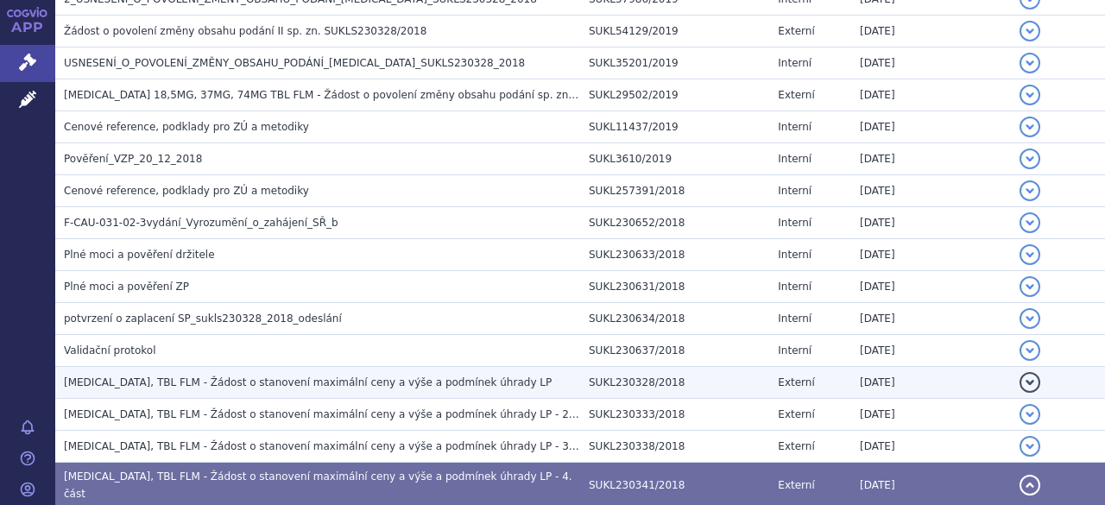
scroll to position [1656, 0]
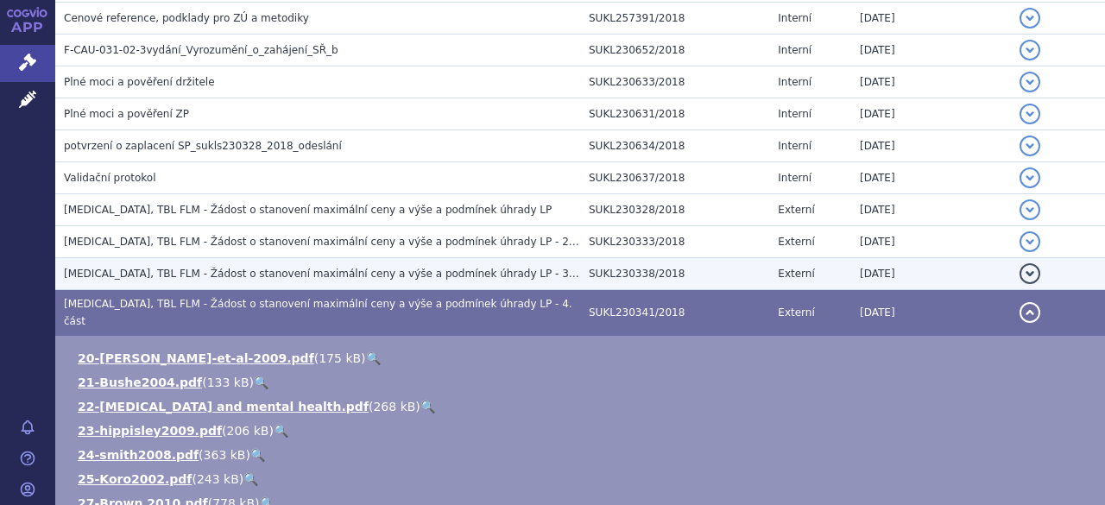
click at [323, 268] on span "LATUDA, TBL FLM - Žádost o stanovení maximální ceny a výše a podmínek úhrady LP…" at bounding box center [330, 274] width 532 height 12
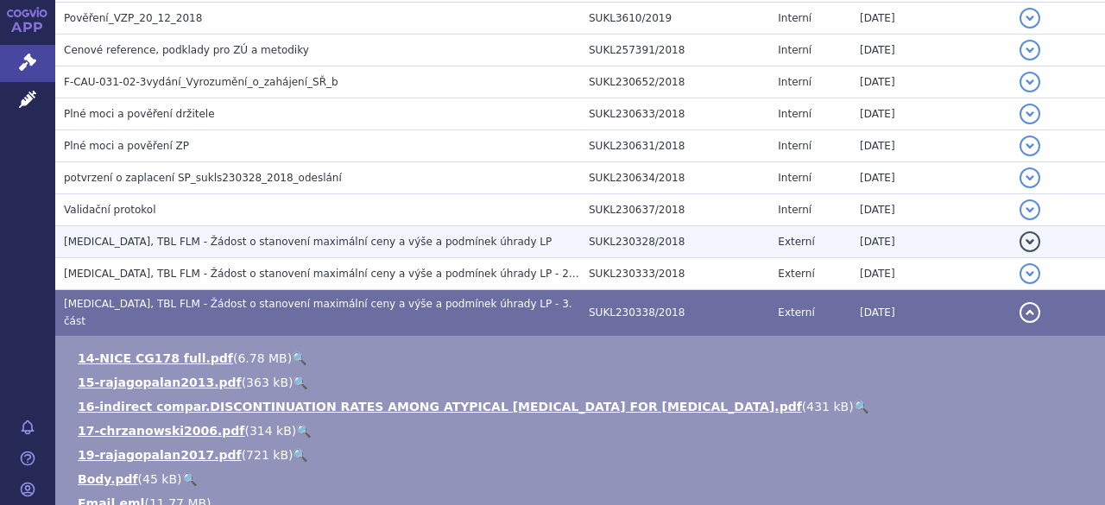
scroll to position [1611, 0]
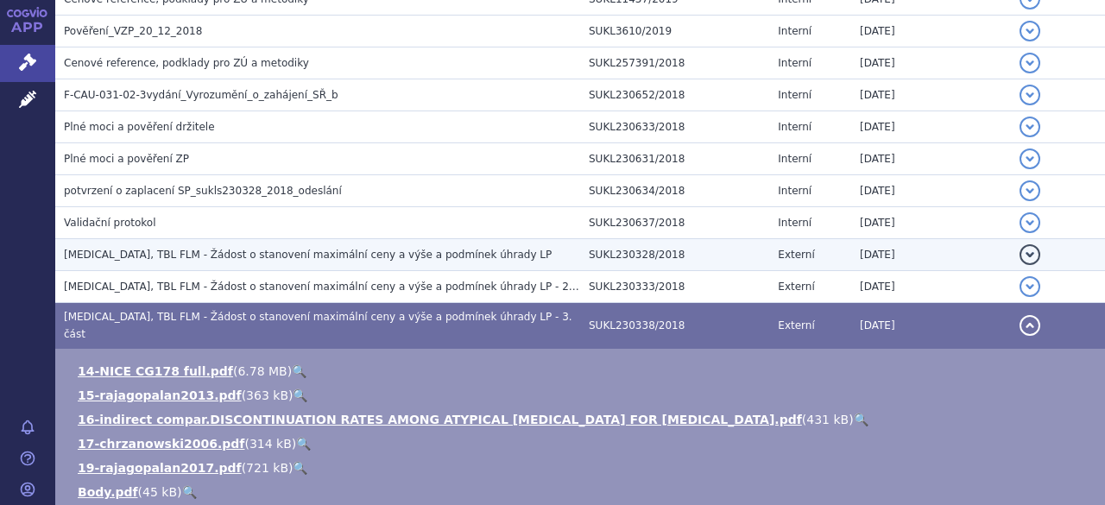
click at [319, 249] on span "LATUDA, TBL FLM - Žádost o stanovení maximální ceny a výše a podmínek úhrady LP" at bounding box center [308, 255] width 488 height 12
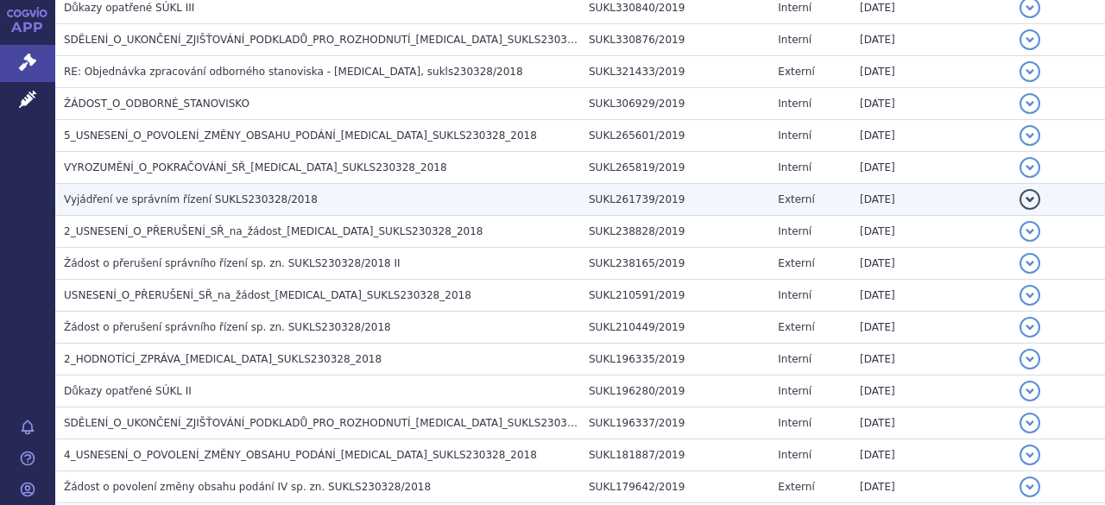
scroll to position [834, 0]
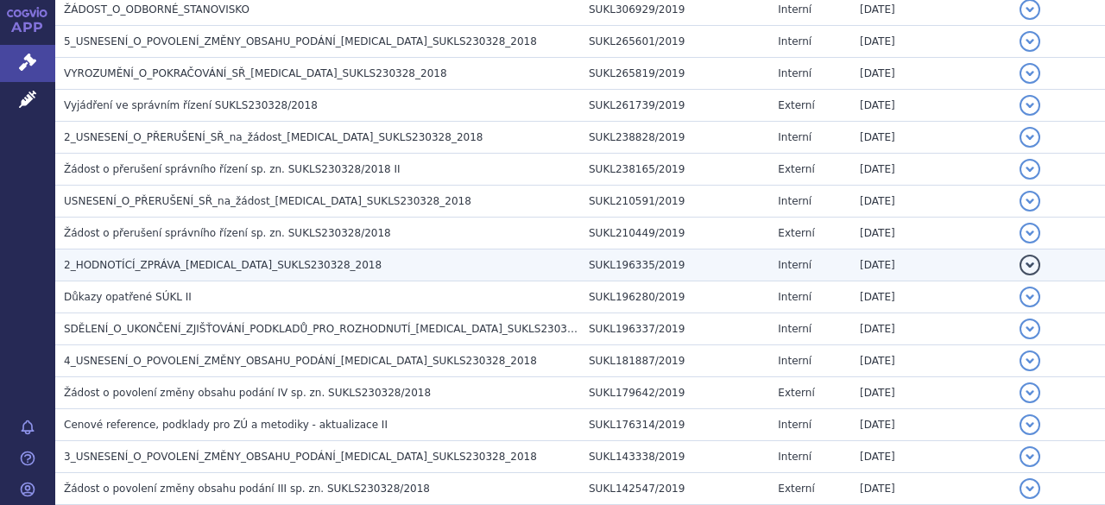
click at [140, 259] on span "2_HODNOTÍCÍ_ZPRÁVA_LATUDA_SUKLS230328_2018" at bounding box center [223, 265] width 318 height 12
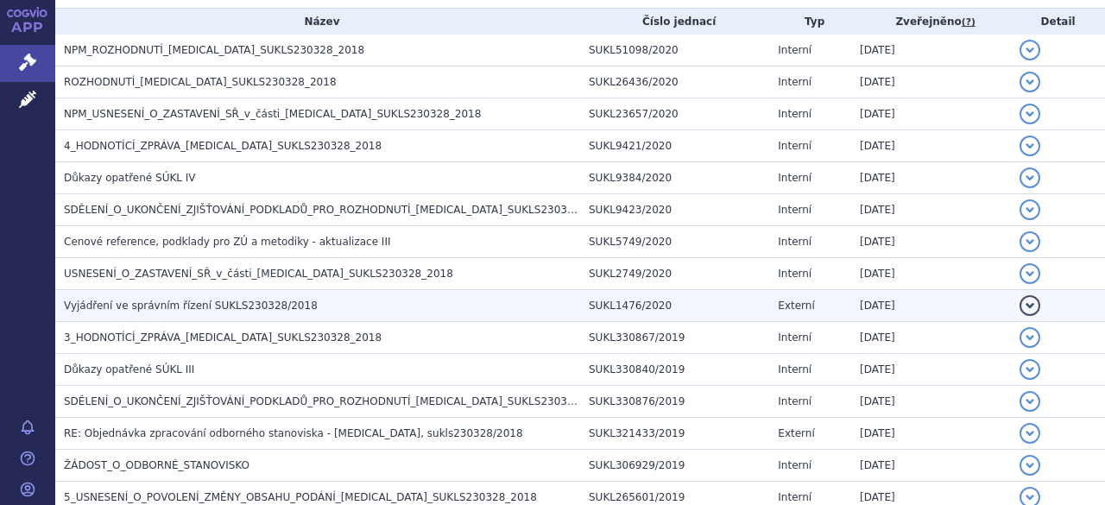
scroll to position [230, 0]
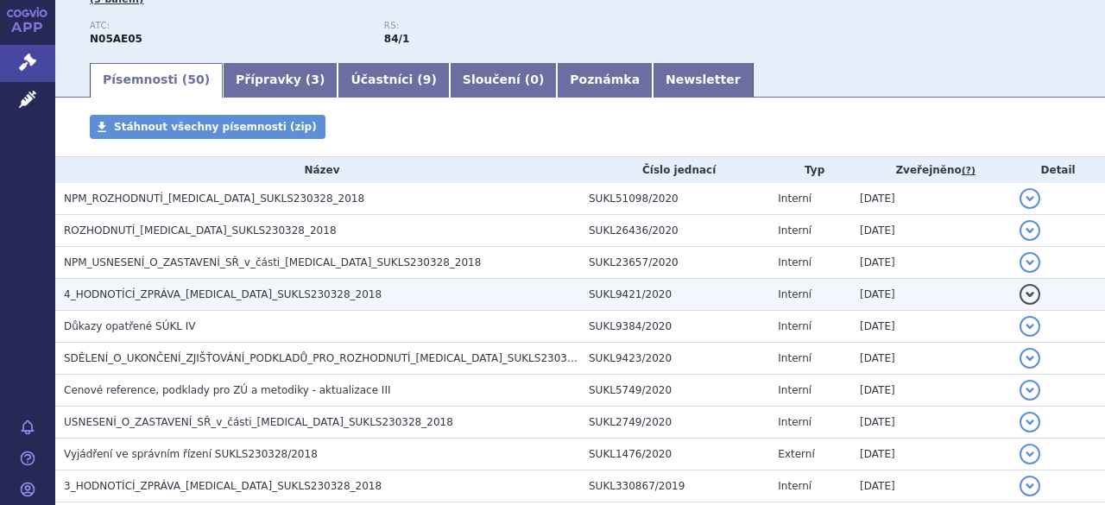
click at [174, 288] on span "4_HODNOTÍCÍ_ZPRÁVA_LATUDA_SUKLS230328_2018" at bounding box center [223, 294] width 318 height 12
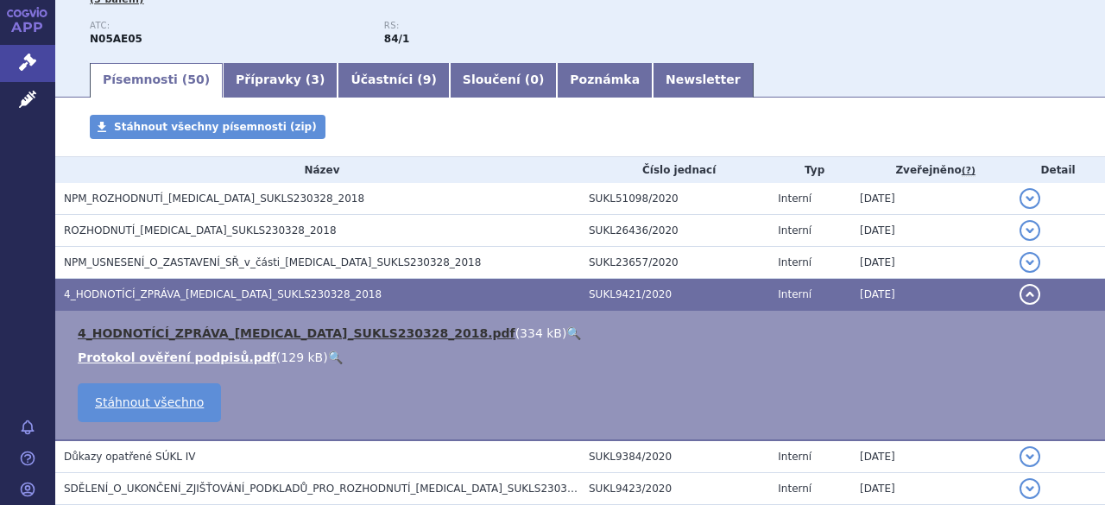
click at [273, 332] on link "4_HODNOTÍCÍ_ZPRÁVA_LATUDA_SUKLS230328_2018.pdf" at bounding box center [297, 333] width 438 height 14
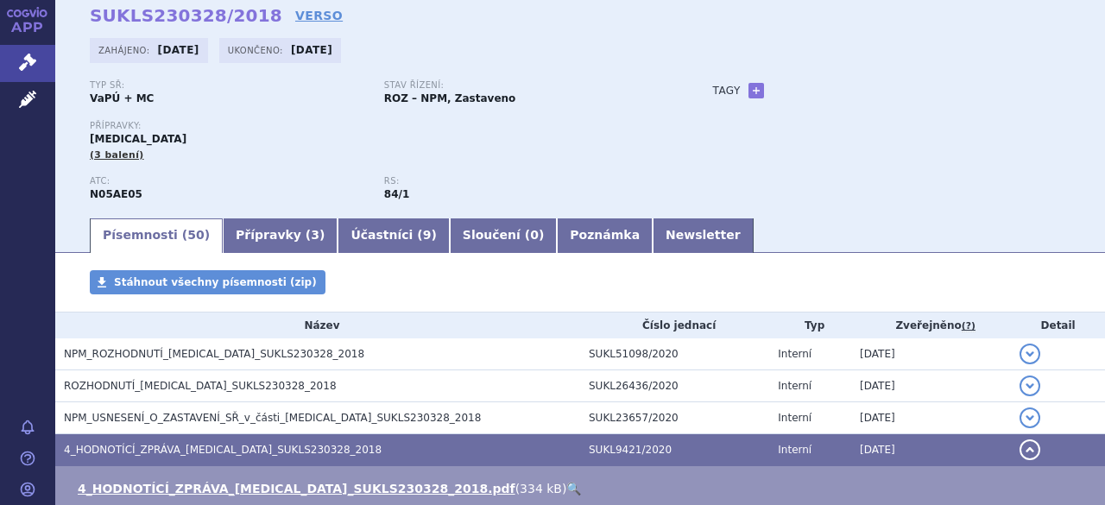
scroll to position [0, 0]
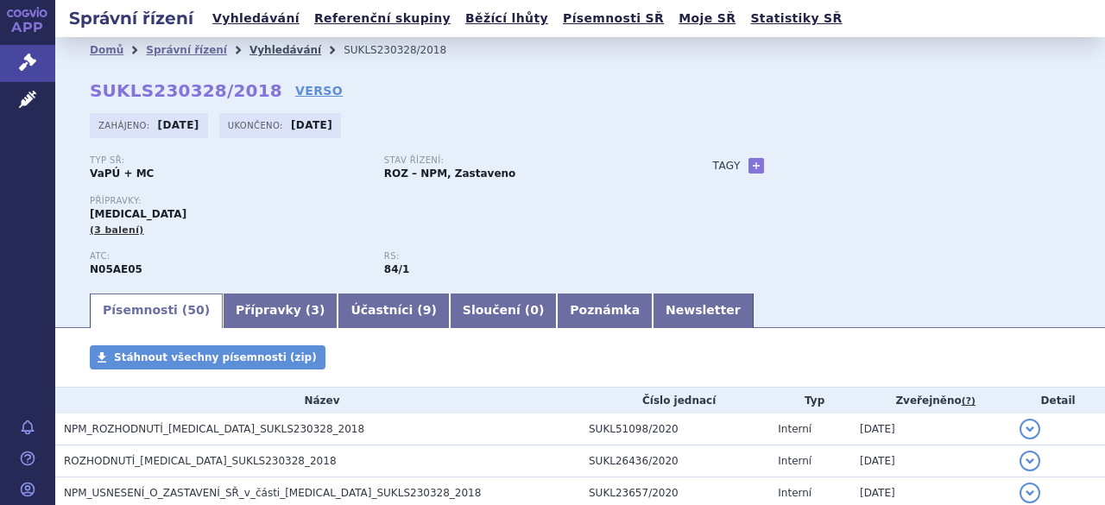
click at [261, 44] on link "Vyhledávání" at bounding box center [285, 50] width 72 height 12
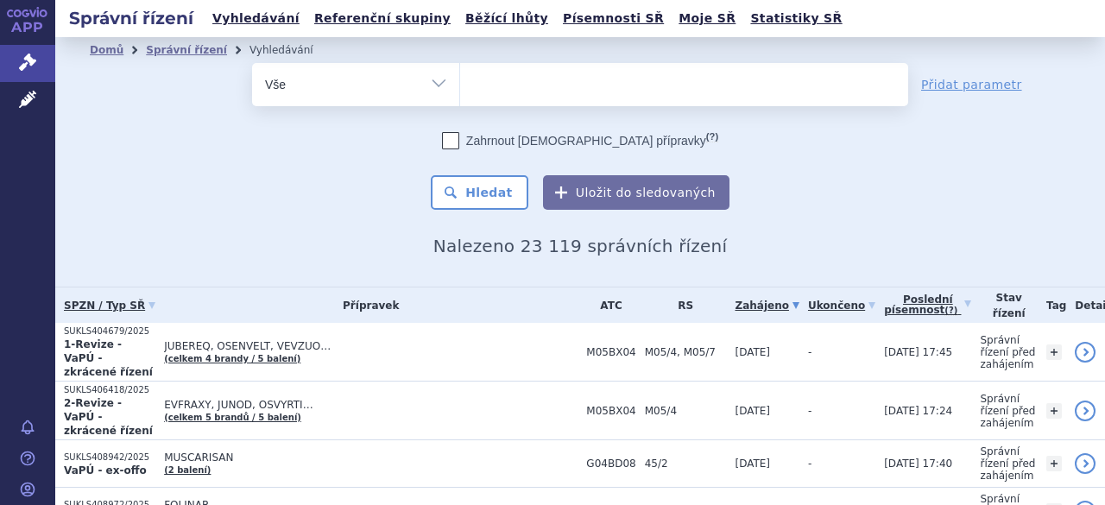
click at [488, 91] on ul at bounding box center [684, 81] width 448 height 36
click at [460, 91] on select at bounding box center [459, 83] width 1 height 43
paste input "N05AE05"
type input "N05AE05"
select select "N05AE05"
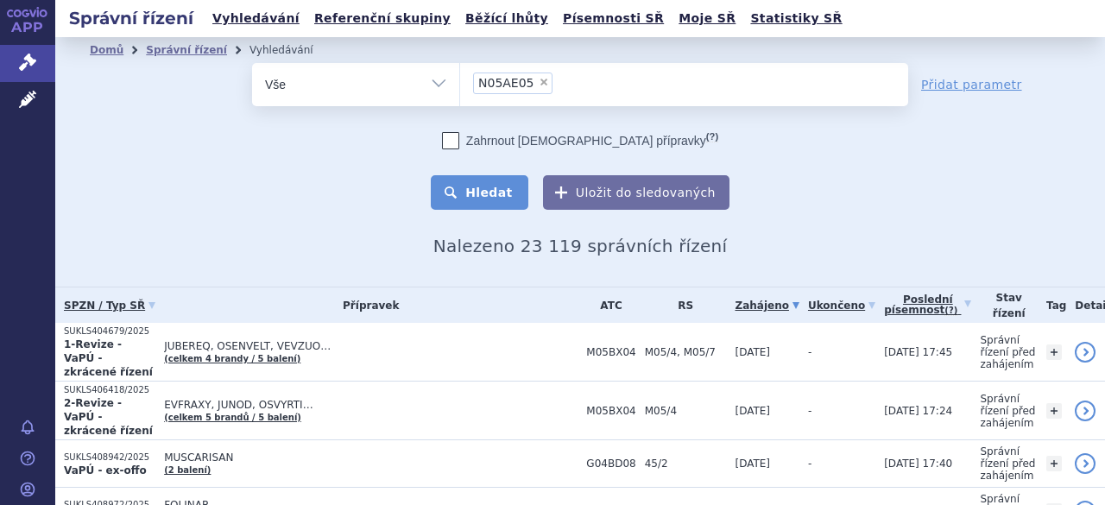
click at [483, 189] on button "Hledat" at bounding box center [480, 192] width 98 height 35
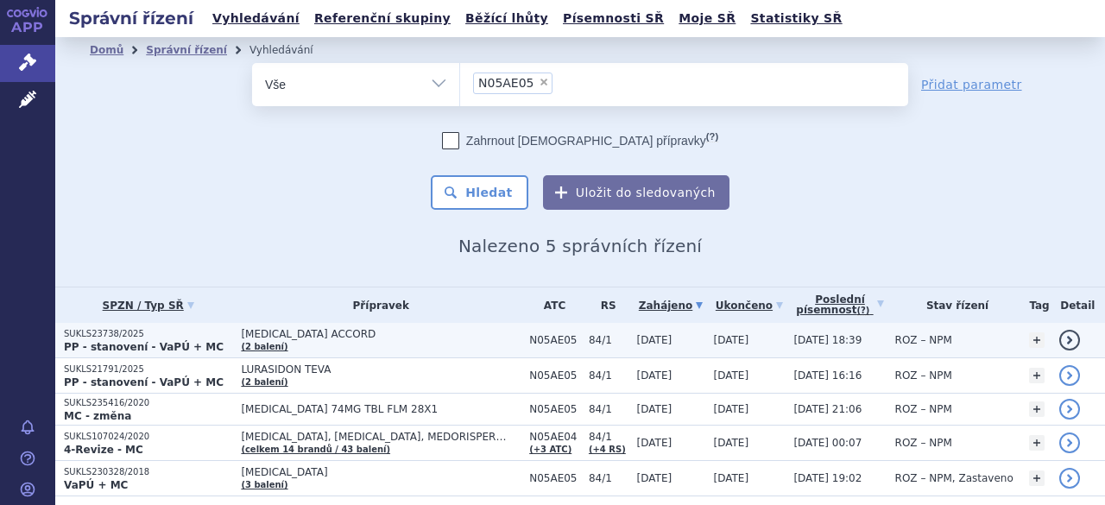
scroll to position [58, 0]
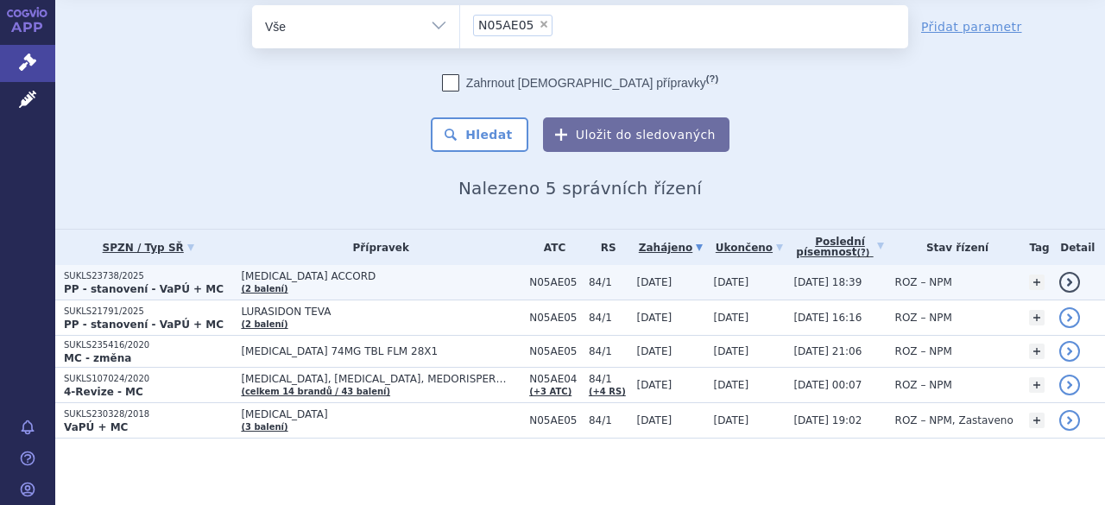
click at [109, 283] on strong "PP - stanovení - VaPÚ + MC" at bounding box center [144, 289] width 160 height 12
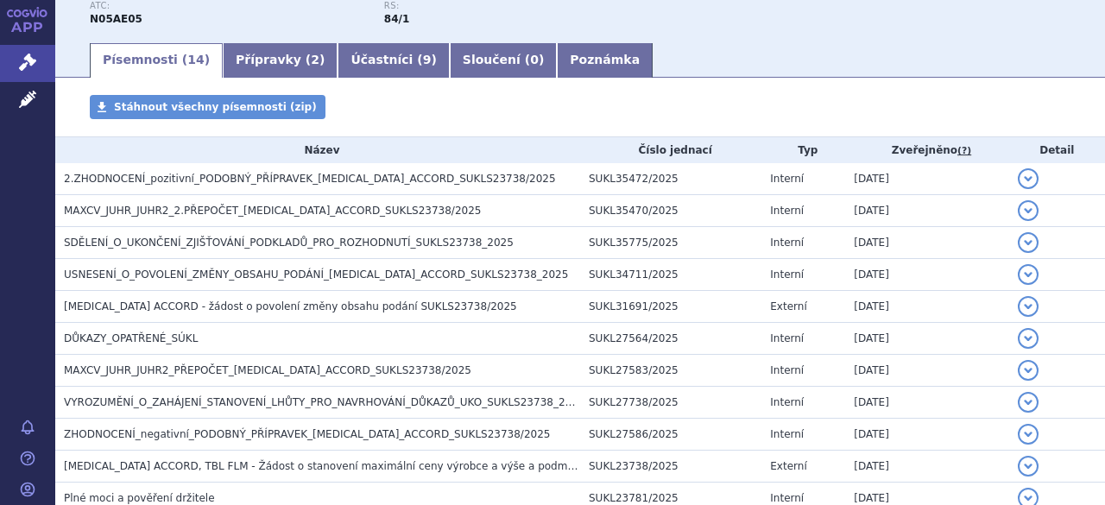
scroll to position [259, 0]
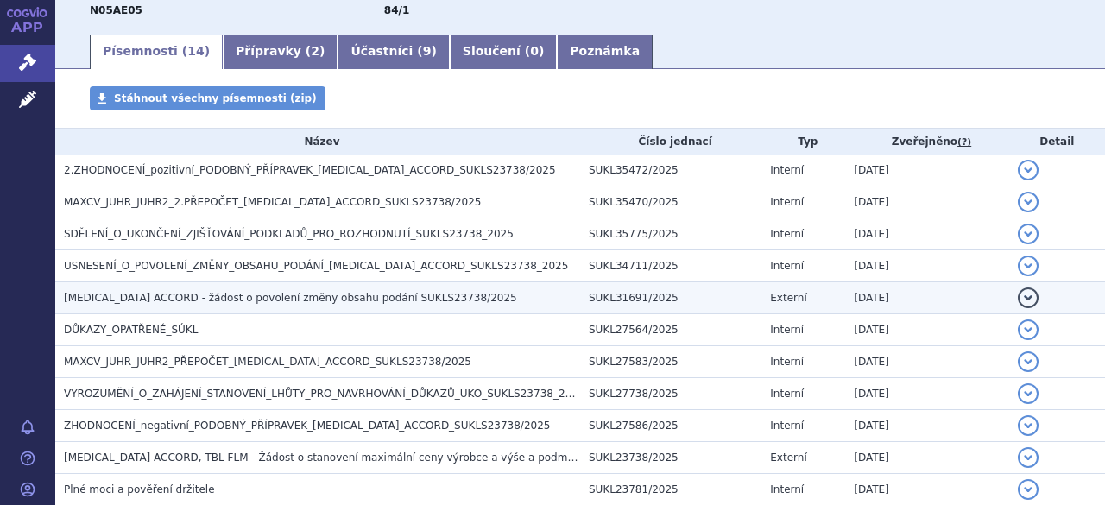
click at [349, 287] on td "[MEDICAL_DATA] ACCORD - žádost o povolení změny obsahu podání SUKLS23738/2025" at bounding box center [317, 298] width 525 height 32
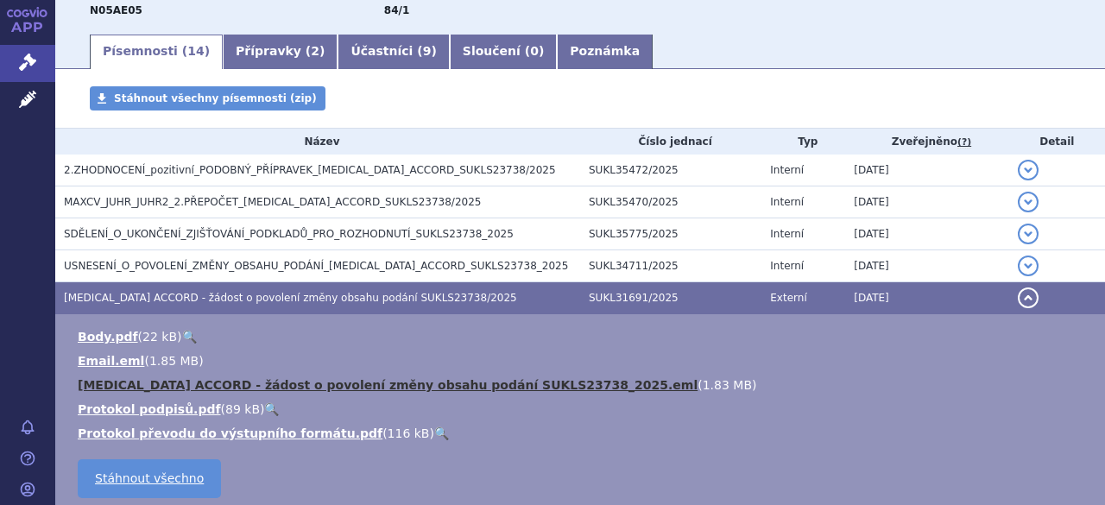
click at [251, 382] on link "[MEDICAL_DATA] ACCORD - žádost o povolení změny obsahu podání SUKLS23738_2025.e…" at bounding box center [388, 385] width 620 height 14
click at [252, 384] on link "[MEDICAL_DATA] ACCORD - žádost o povolení změny obsahu podání SUKLS23738_2025.e…" at bounding box center [388, 385] width 620 height 14
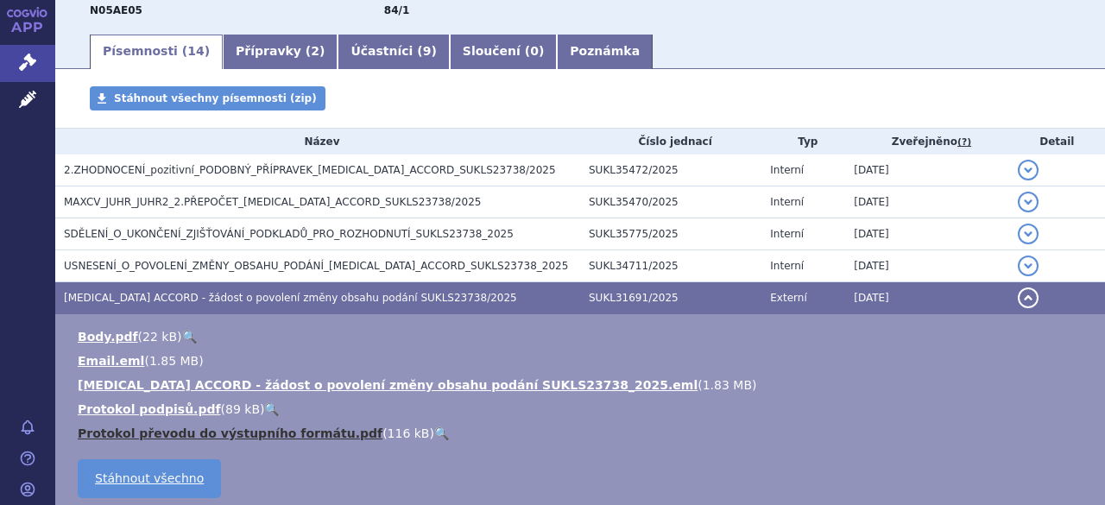
click at [191, 429] on link "Protokol převodu do výstupního formátu.pdf" at bounding box center [230, 433] width 305 height 14
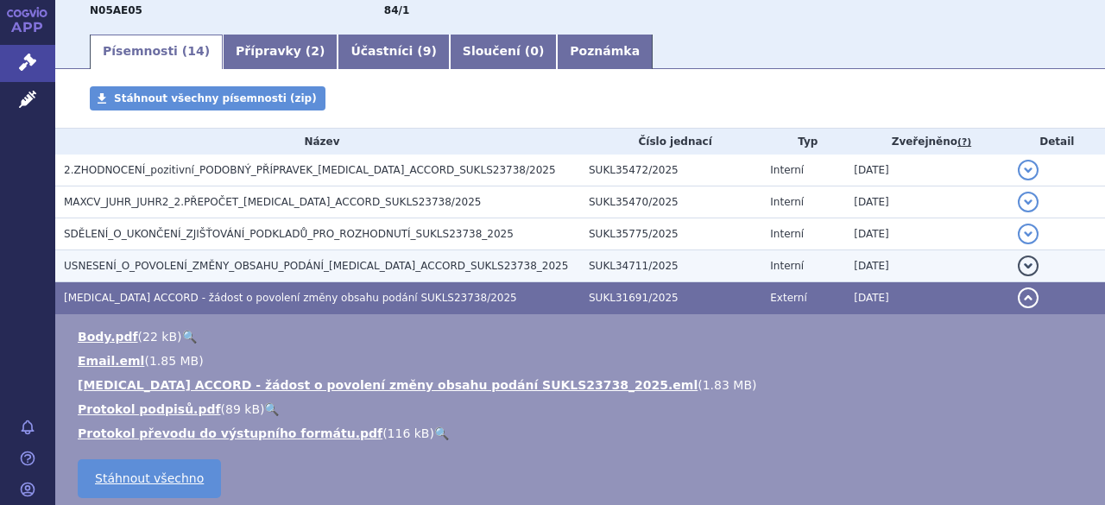
click at [189, 260] on span "USNESENÍ_O_POVOLENÍ_ZMĚNY_OBSAHU_PODÁNÍ_[MEDICAL_DATA]_ACCORD_SUKLS23738_2025" at bounding box center [316, 266] width 504 height 12
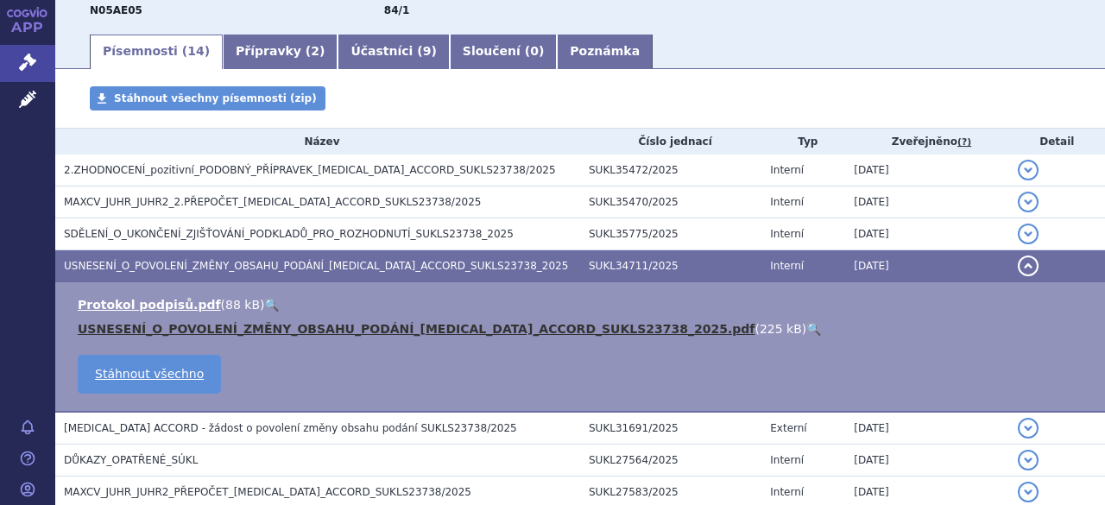
click at [193, 329] on link "USNESENÍ_O_POVOLENÍ_ZMĚNY_OBSAHU_PODÁNÍ_[MEDICAL_DATA]_ACCORD_SUKLS23738_2025.p…" at bounding box center [416, 329] width 677 height 14
